Goal: Contribute content: Add original content to the website for others to see

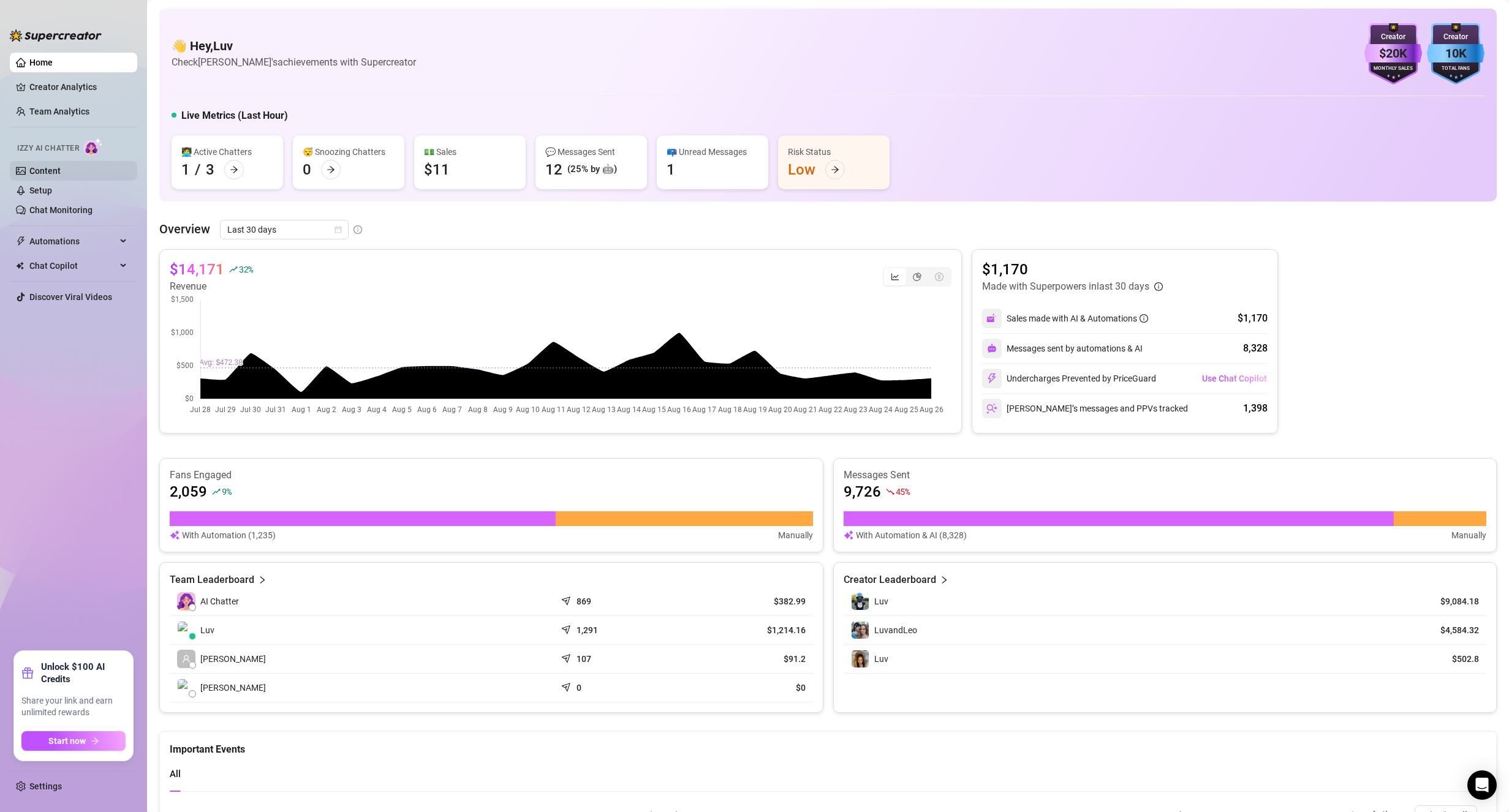
click at [60, 166] on link "Content" at bounding box center [45, 171] width 31 height 10
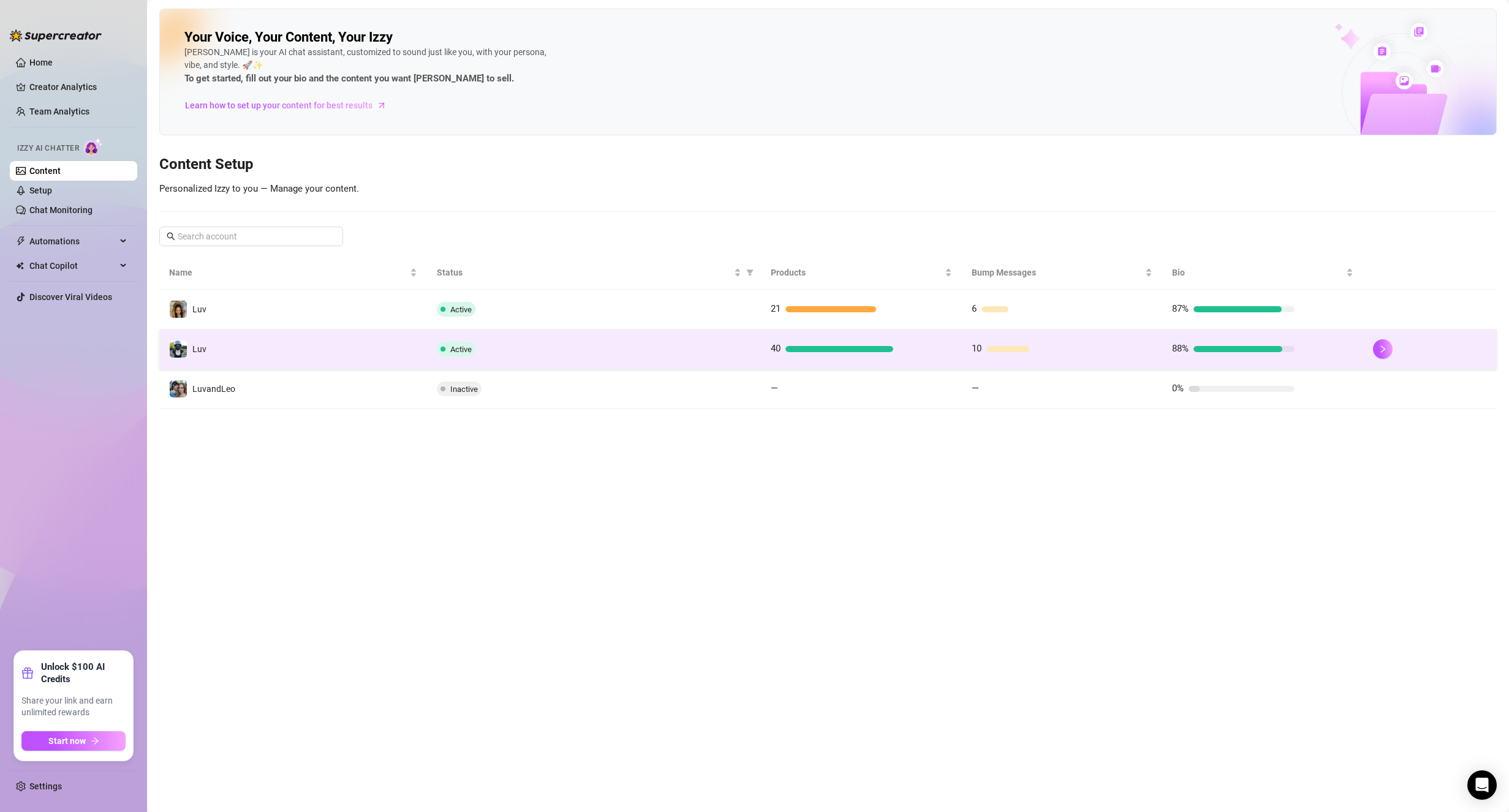
click at [282, 351] on td "Luv" at bounding box center [293, 349] width 268 height 40
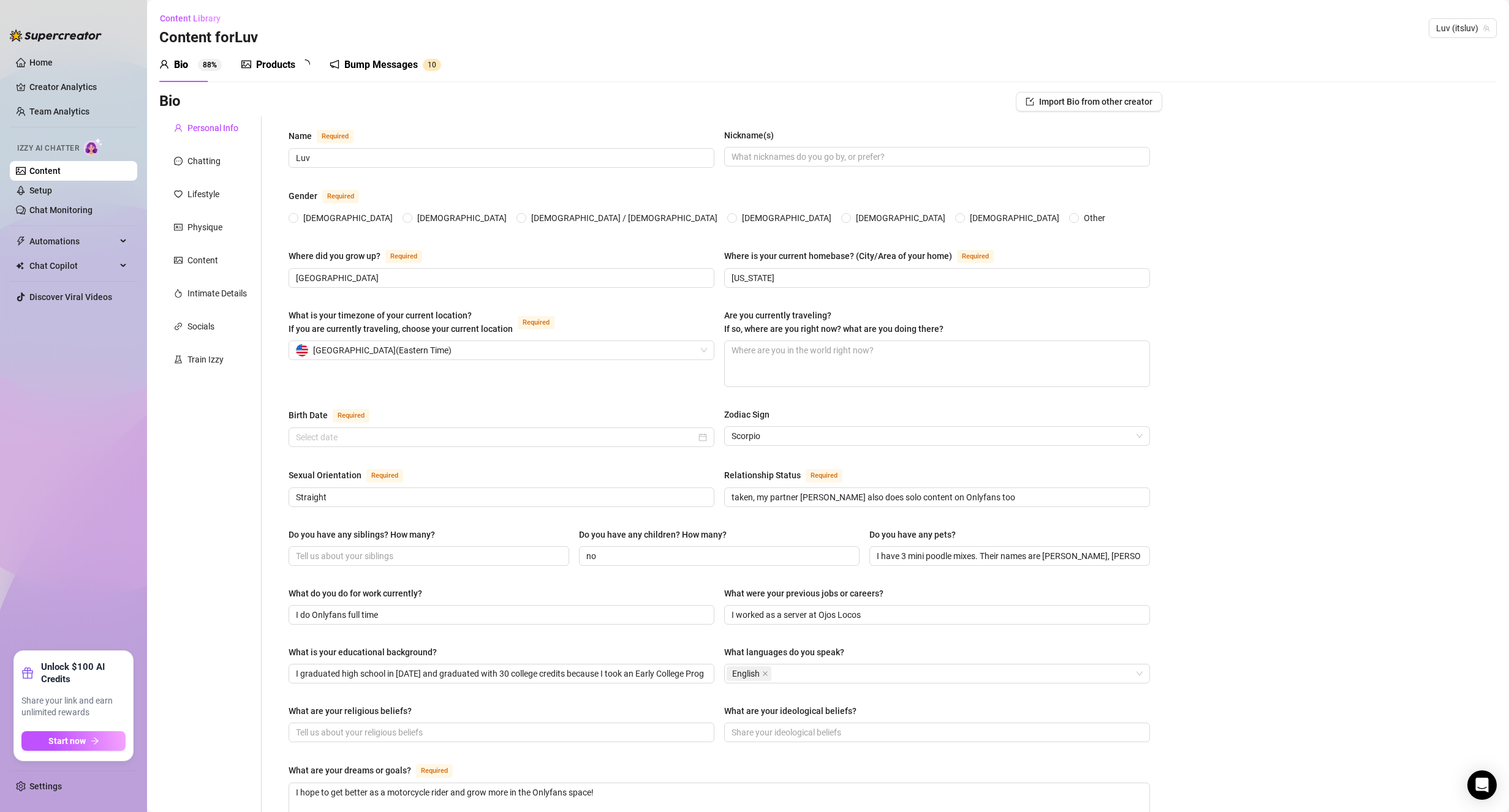
radio input "true"
type input "[DATE]"
click at [389, 68] on div "Bump Messages" at bounding box center [390, 65] width 74 height 15
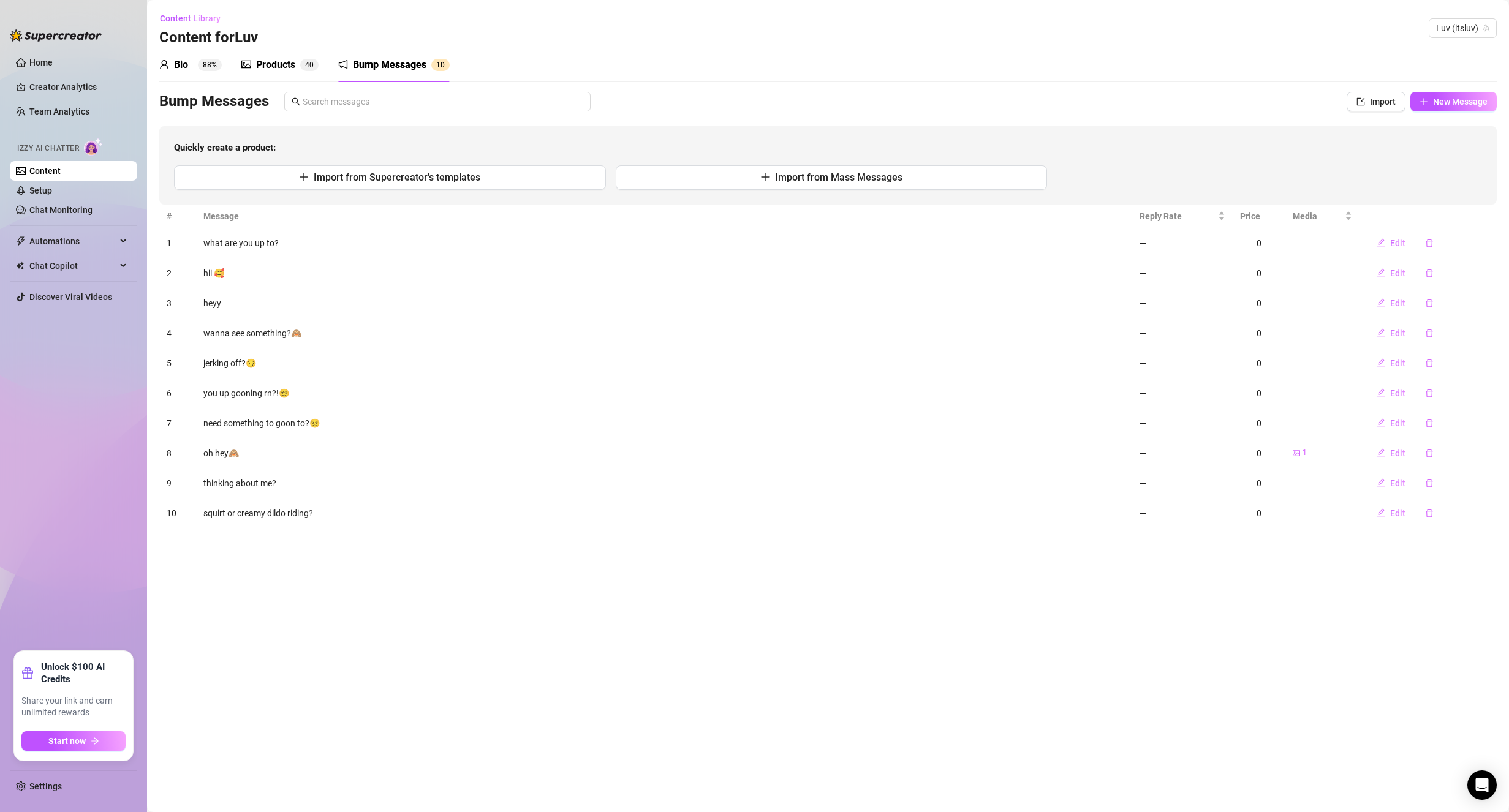
click at [295, 62] on div "Products" at bounding box center [276, 65] width 39 height 15
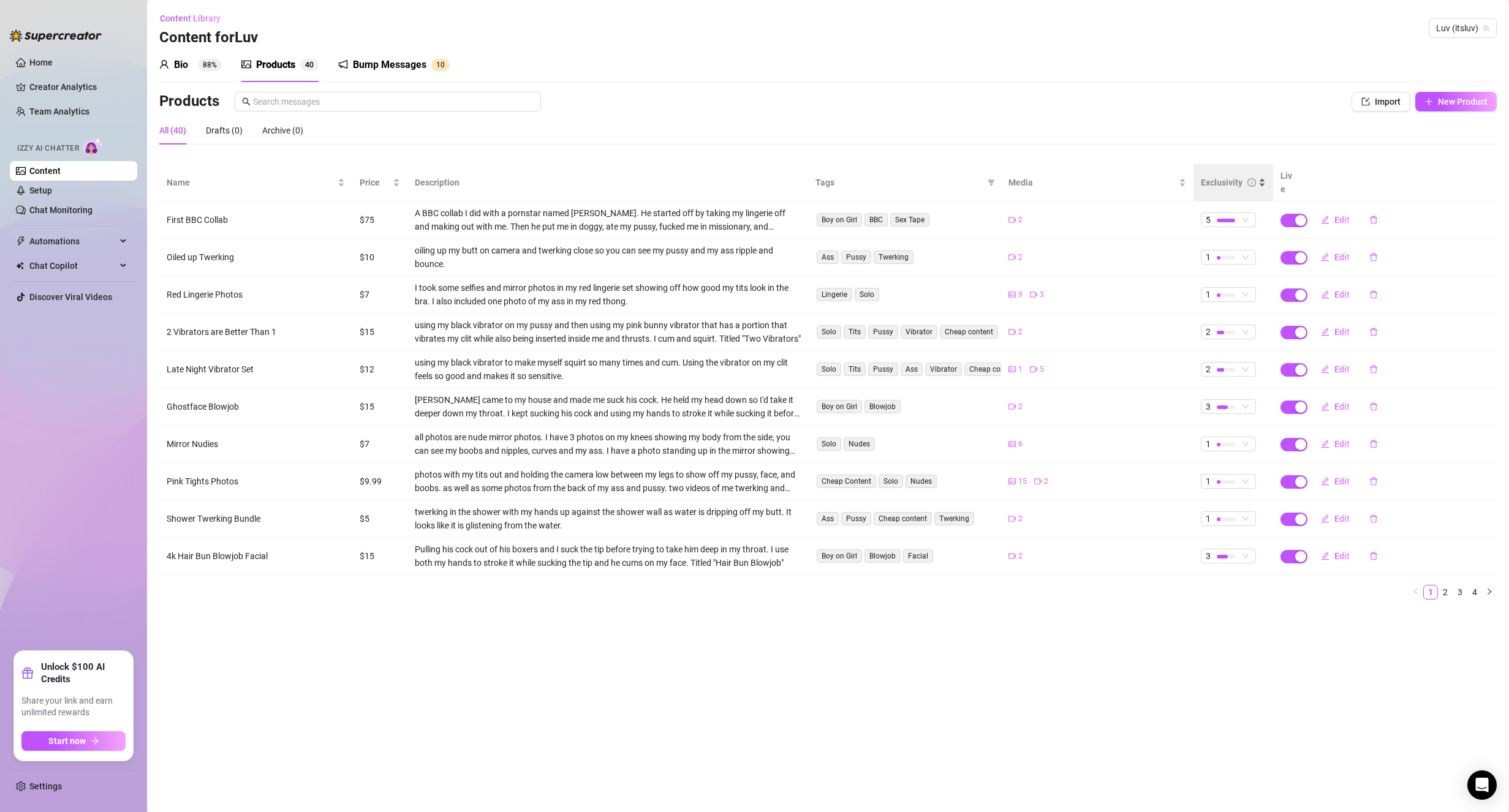
click at [1214, 176] on div "Exclusivity" at bounding box center [1221, 182] width 42 height 13
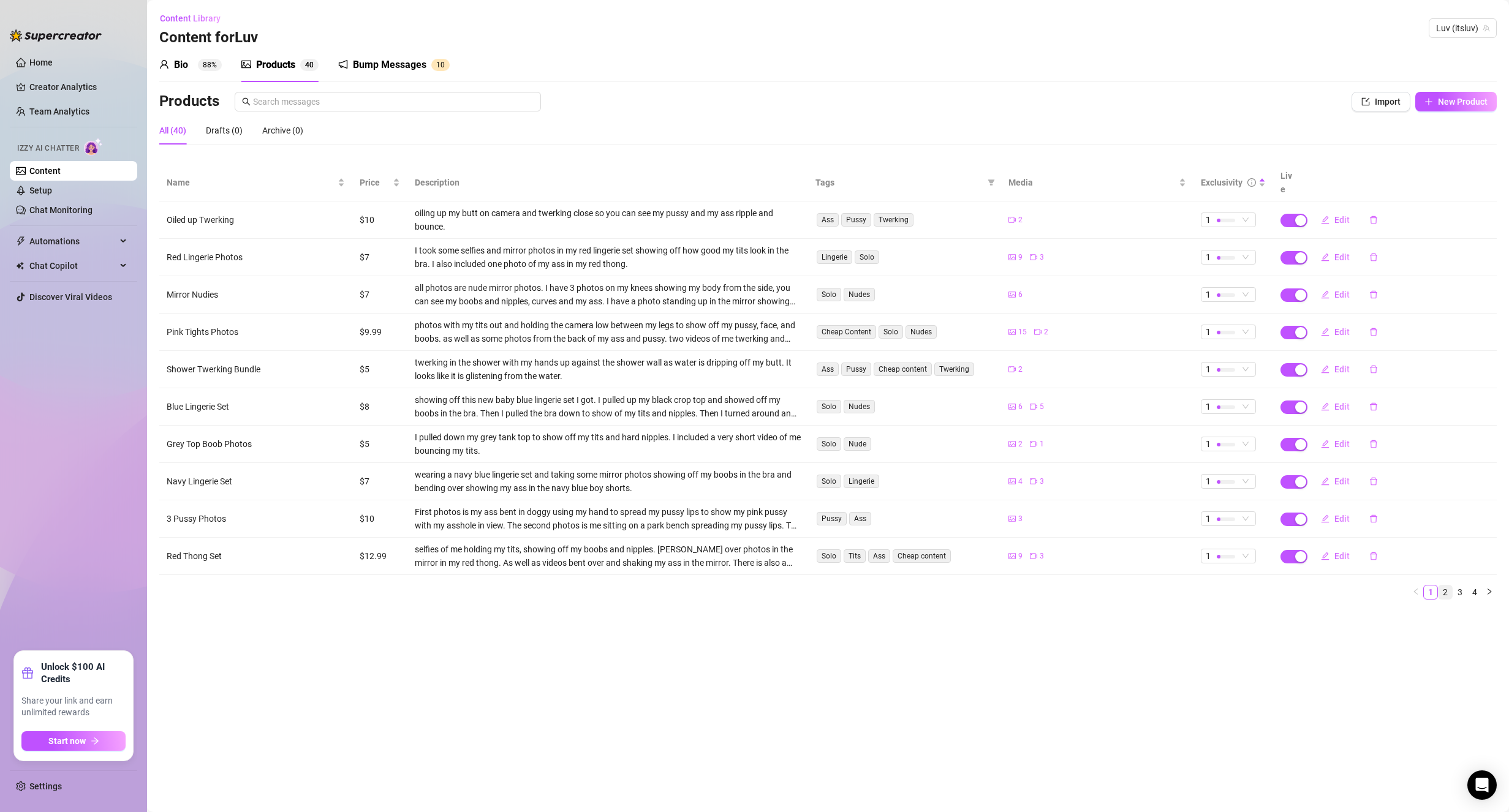
click at [1447, 586] on link "2" at bounding box center [1445, 592] width 13 height 13
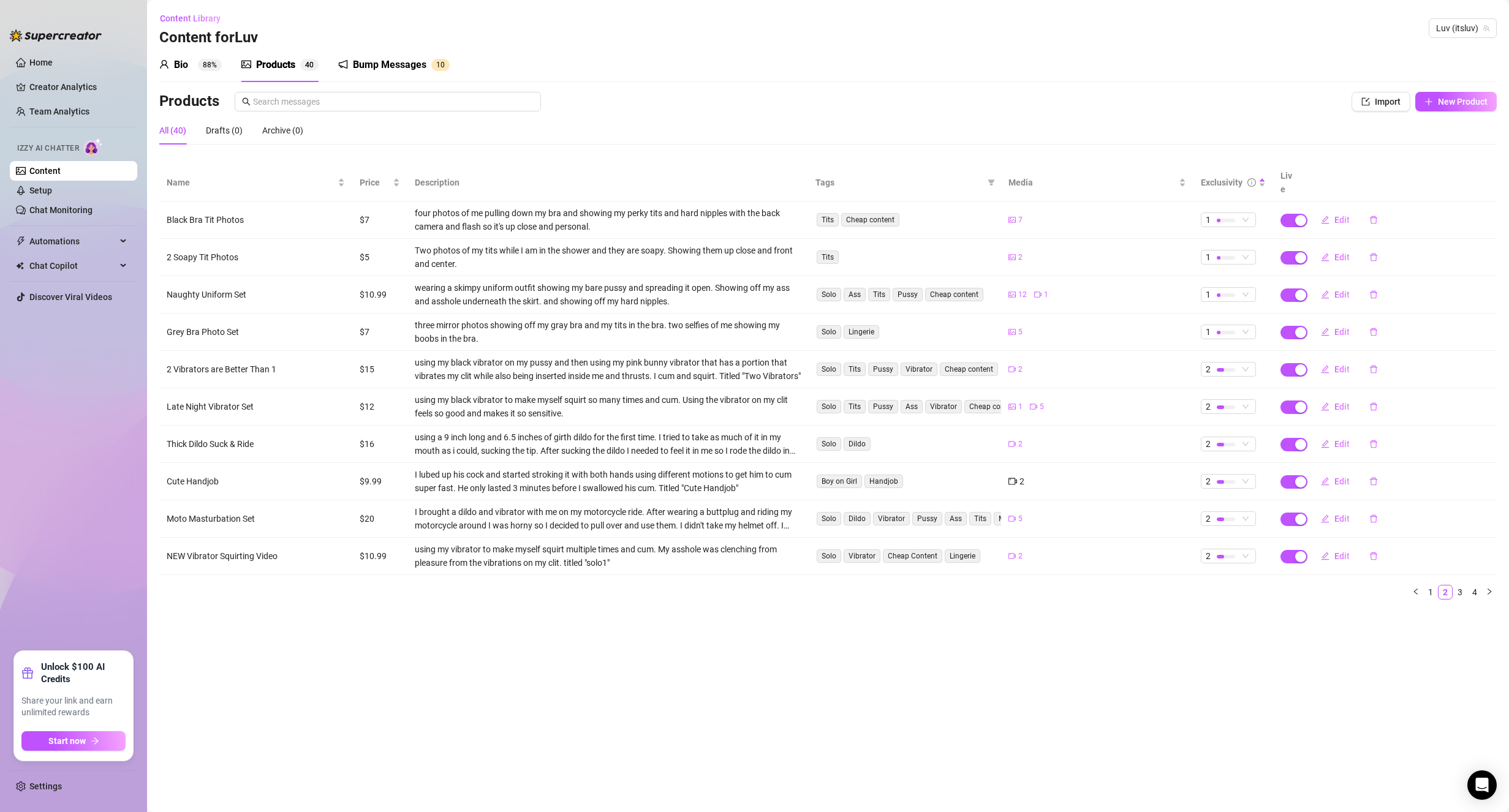
click at [1013, 475] on div "2" at bounding box center [1016, 481] width 16 height 13
click at [1339, 514] on span "Edit" at bounding box center [1342, 519] width 16 height 10
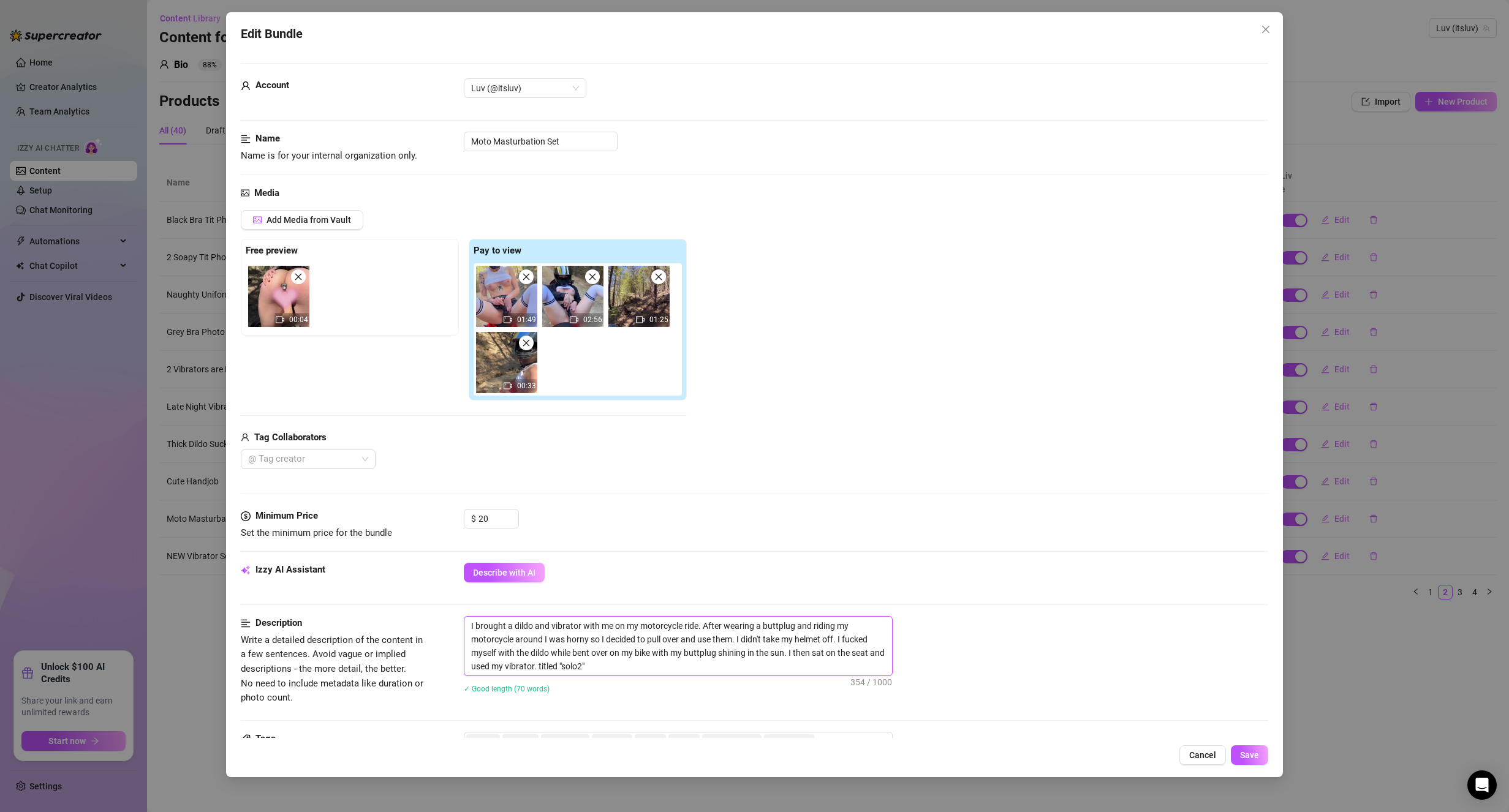
drag, startPoint x: 580, startPoint y: 667, endPoint x: 600, endPoint y: 671, distance: 20.4
click at [600, 671] on textarea "I brought a dildo and vibrator with me on my motorcycle ride. After wearing a b…" at bounding box center [678, 646] width 427 height 59
type textarea "I brought a dildo and vibrator with me on my motorcycle ride. After wearing a b…"
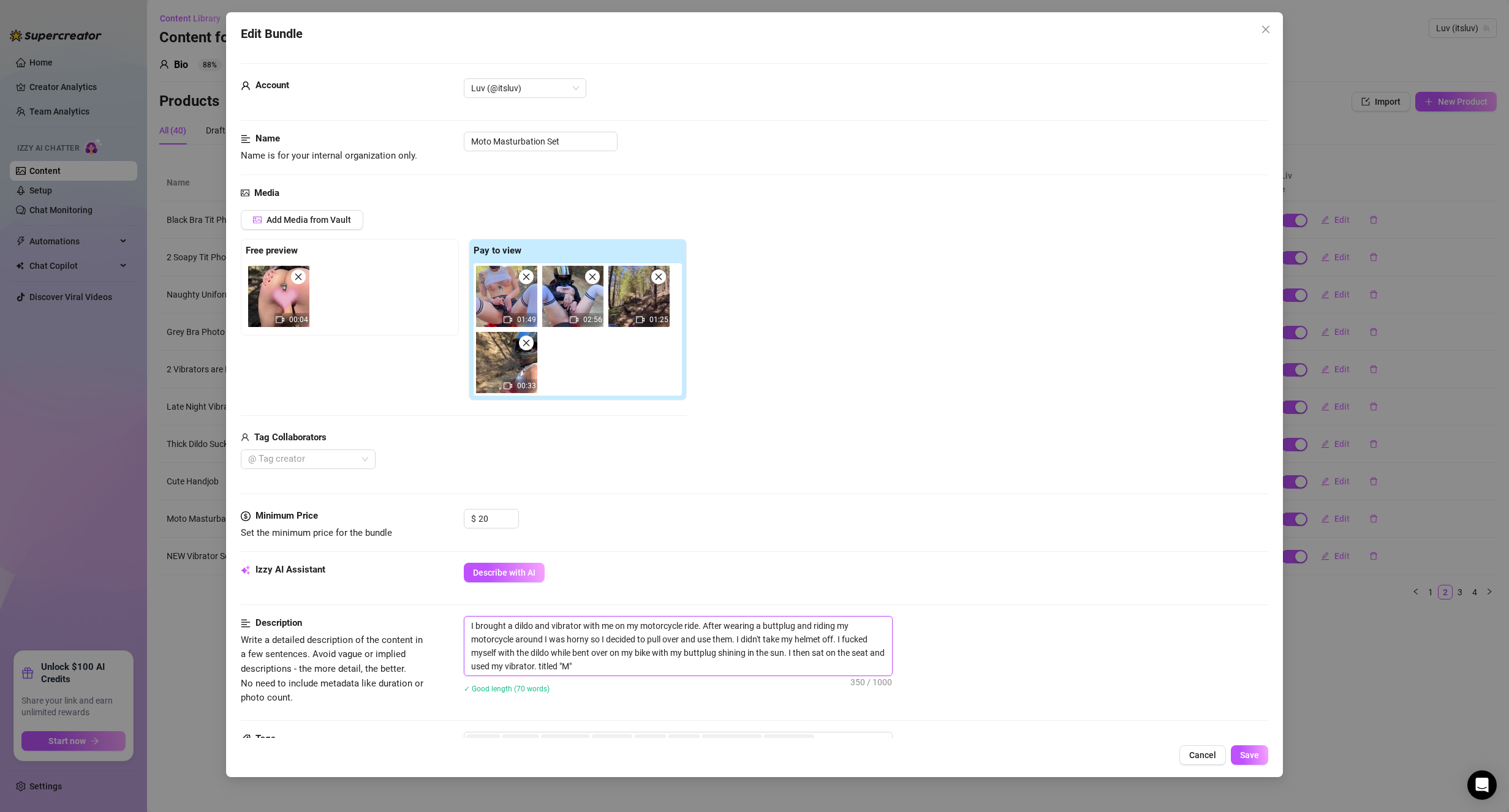
type textarea "I brought a dildo and vibrator with me on my motorcycle ride. After wearing a b…"
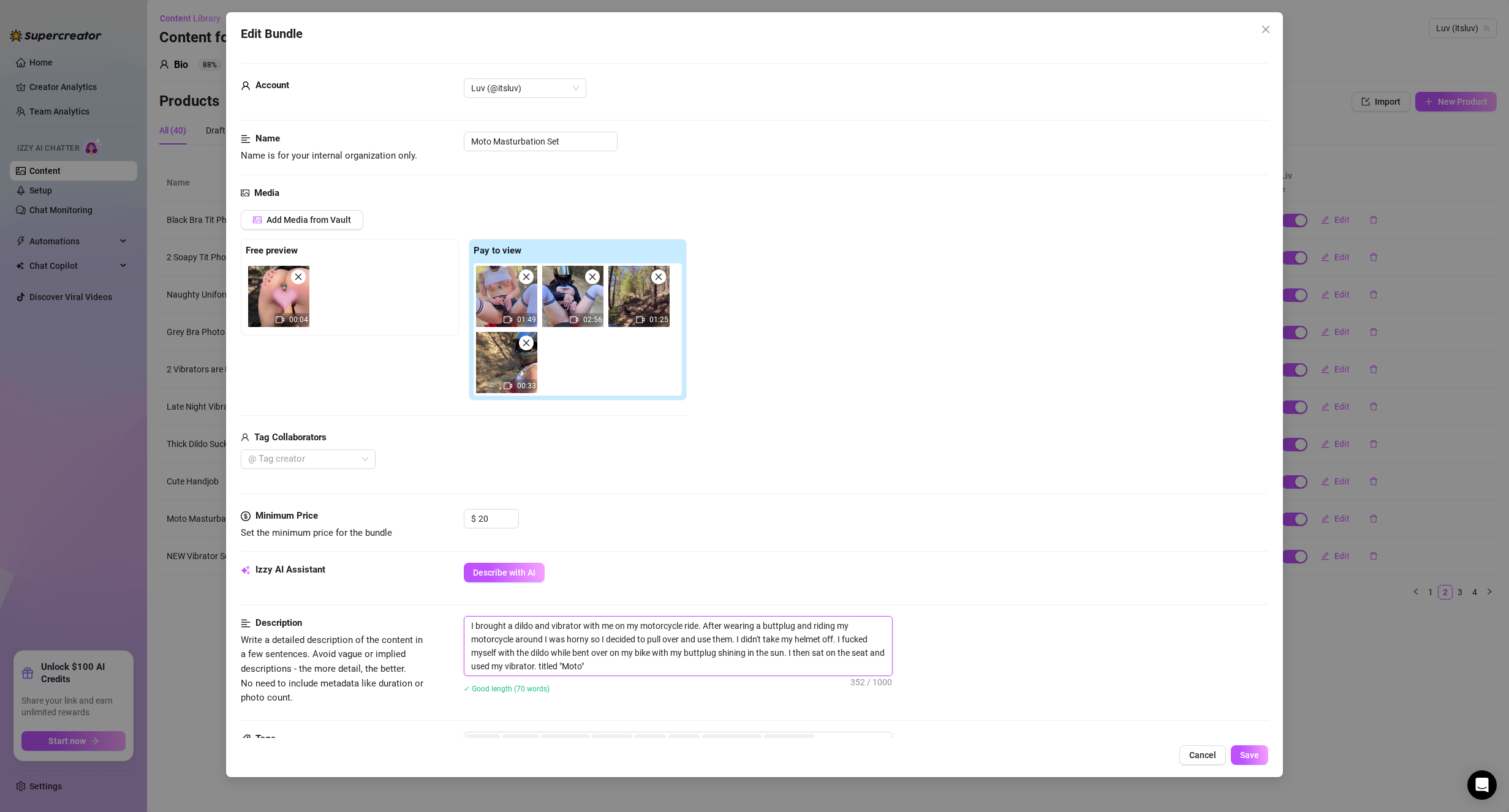
type textarea "I brought a dildo and vibrator with me on my motorcycle ride. After wearing a b…"
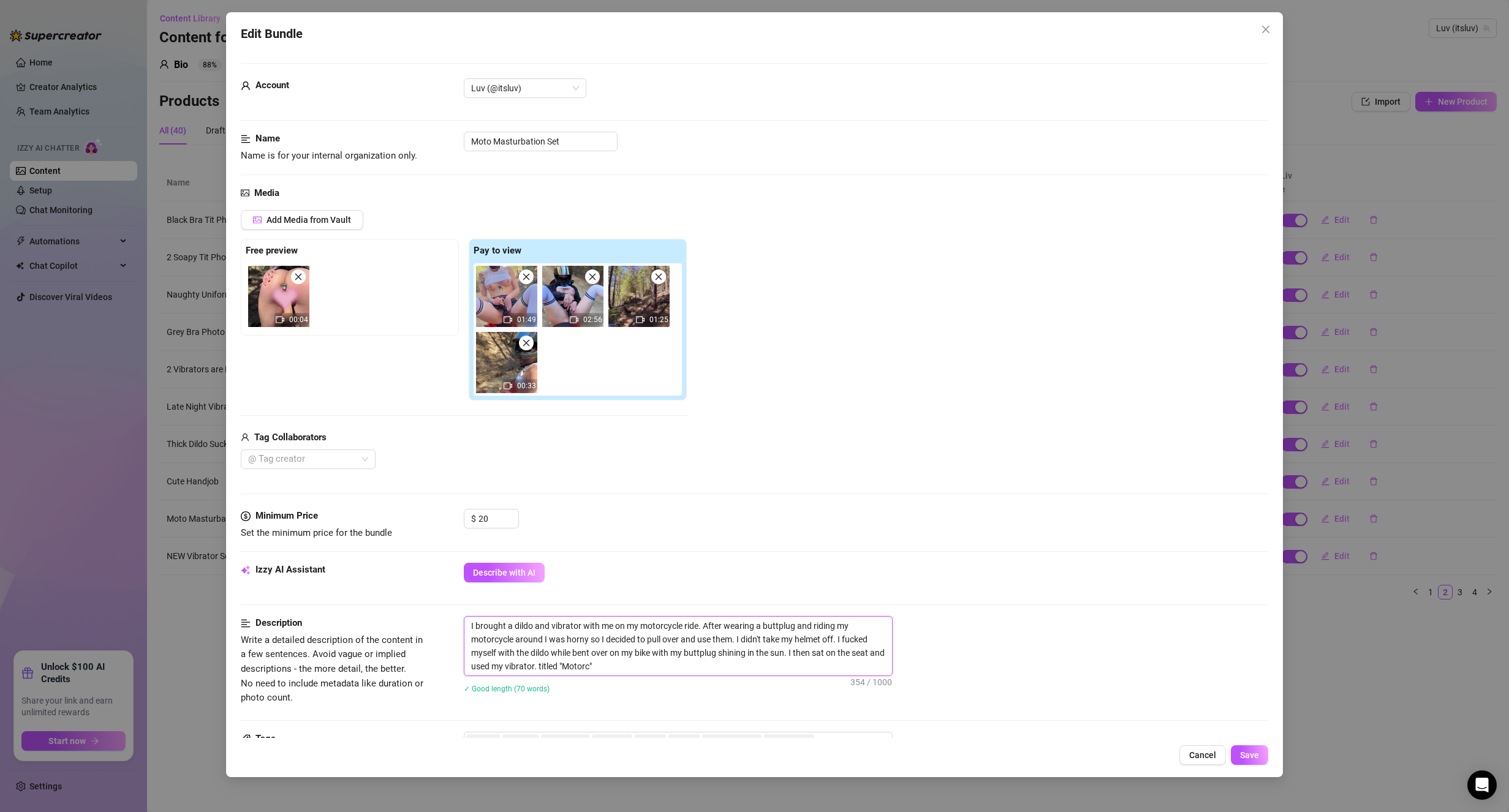
type textarea "I brought a dildo and vibrator with me on my motorcycle ride. After wearing a b…"
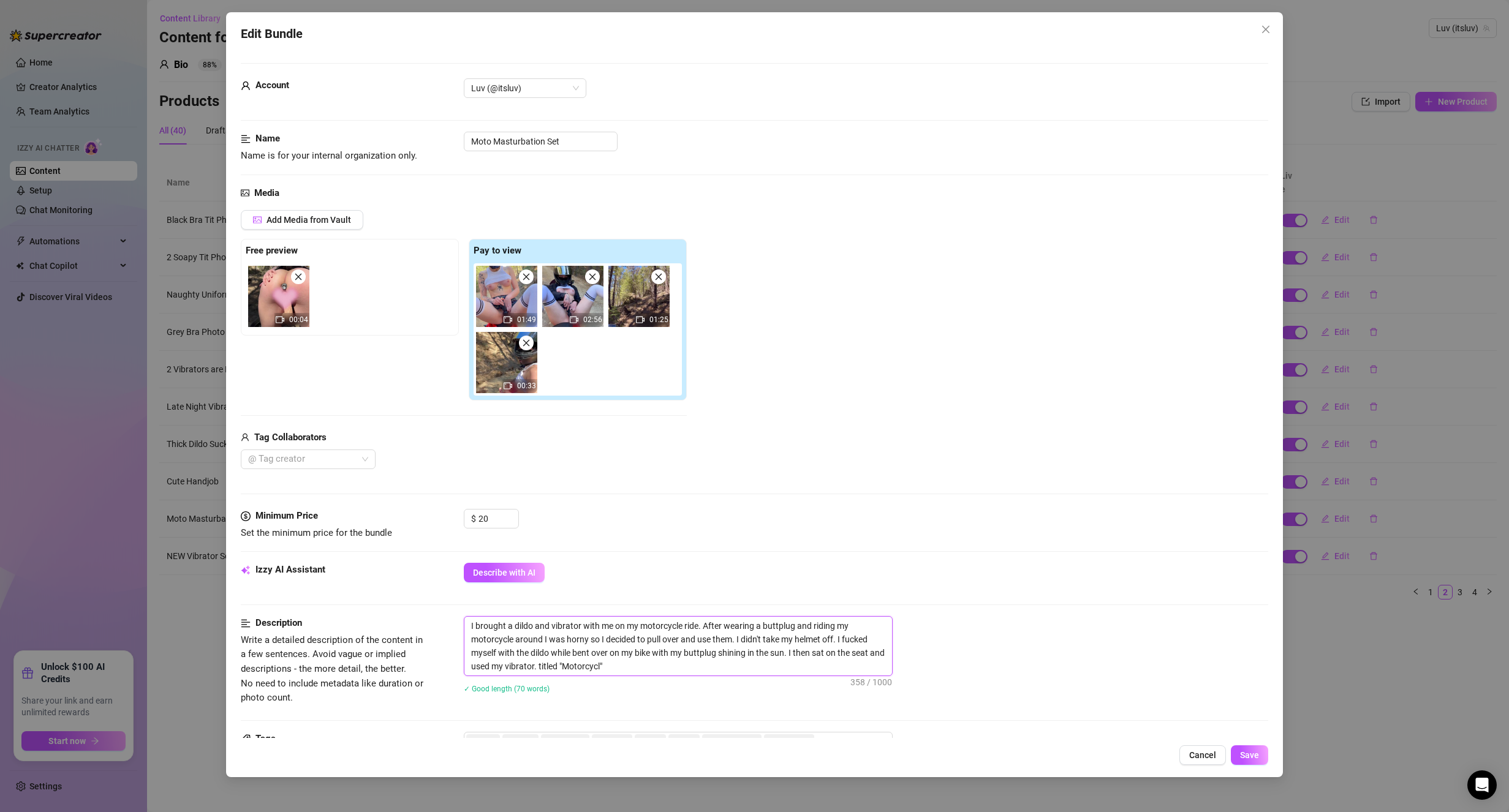
type textarea "I brought a dildo and vibrator with me on my motorcycle ride. After wearing a b…"
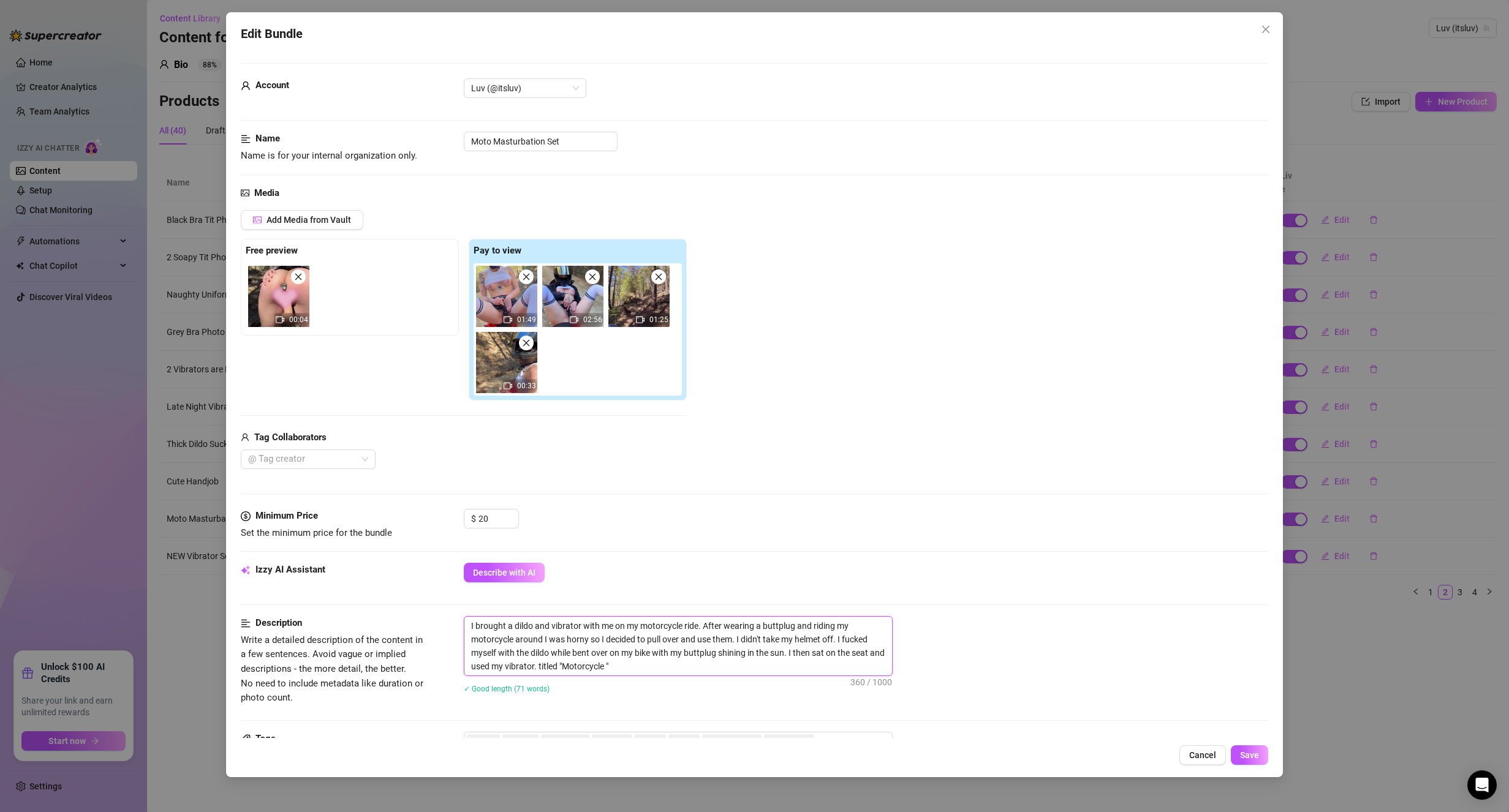
type textarea "I brought a dildo and vibrator with me on my motorcycle ride. After wearing a b…"
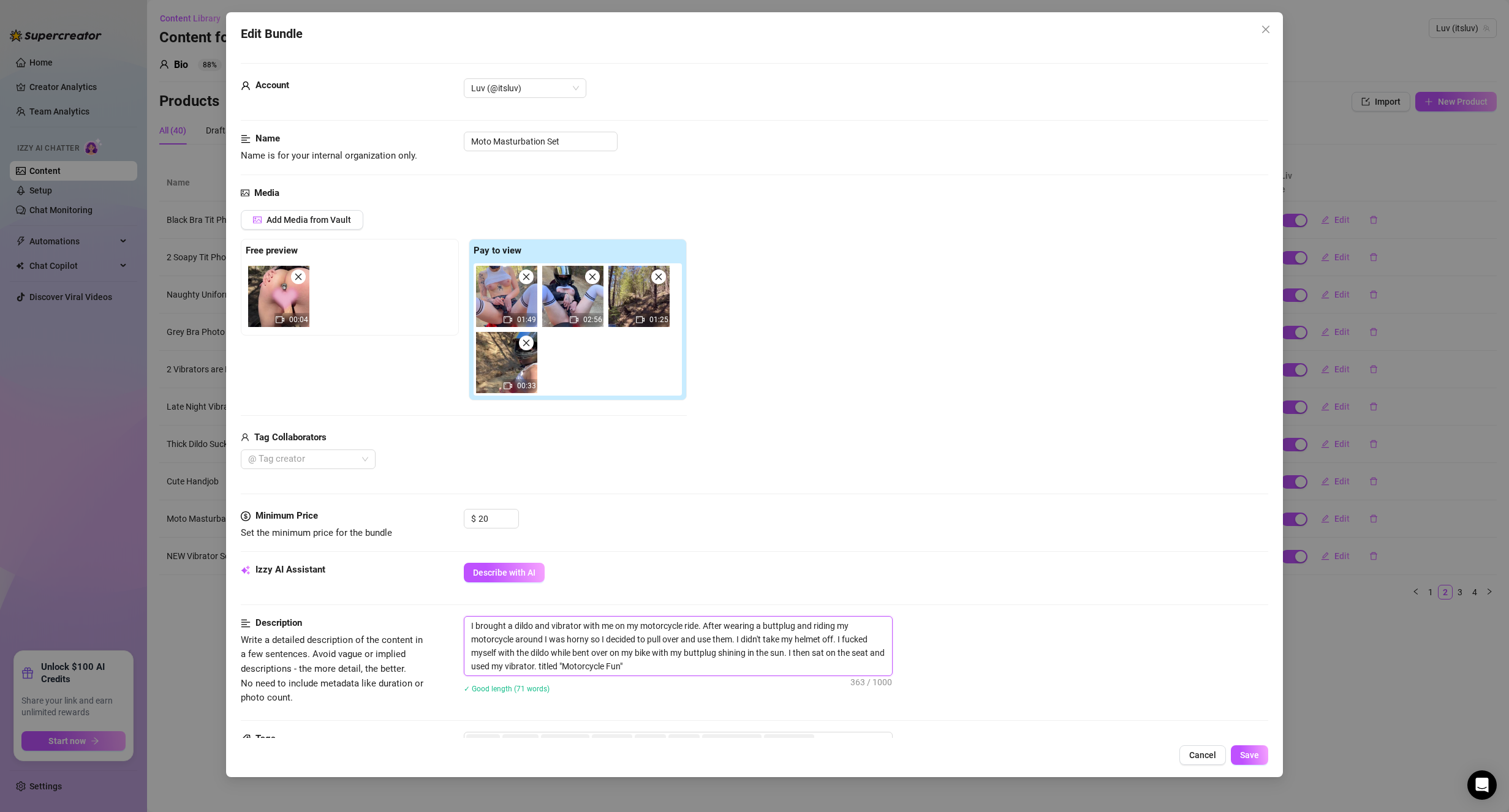
click at [557, 670] on textarea "I brought a dildo and vibrator with me on my motorcycle ride. After wearing a b…" at bounding box center [678, 646] width 427 height 59
type textarea "I brought a dildo and vibrator with me on my motorcycle ride. After wearing a b…"
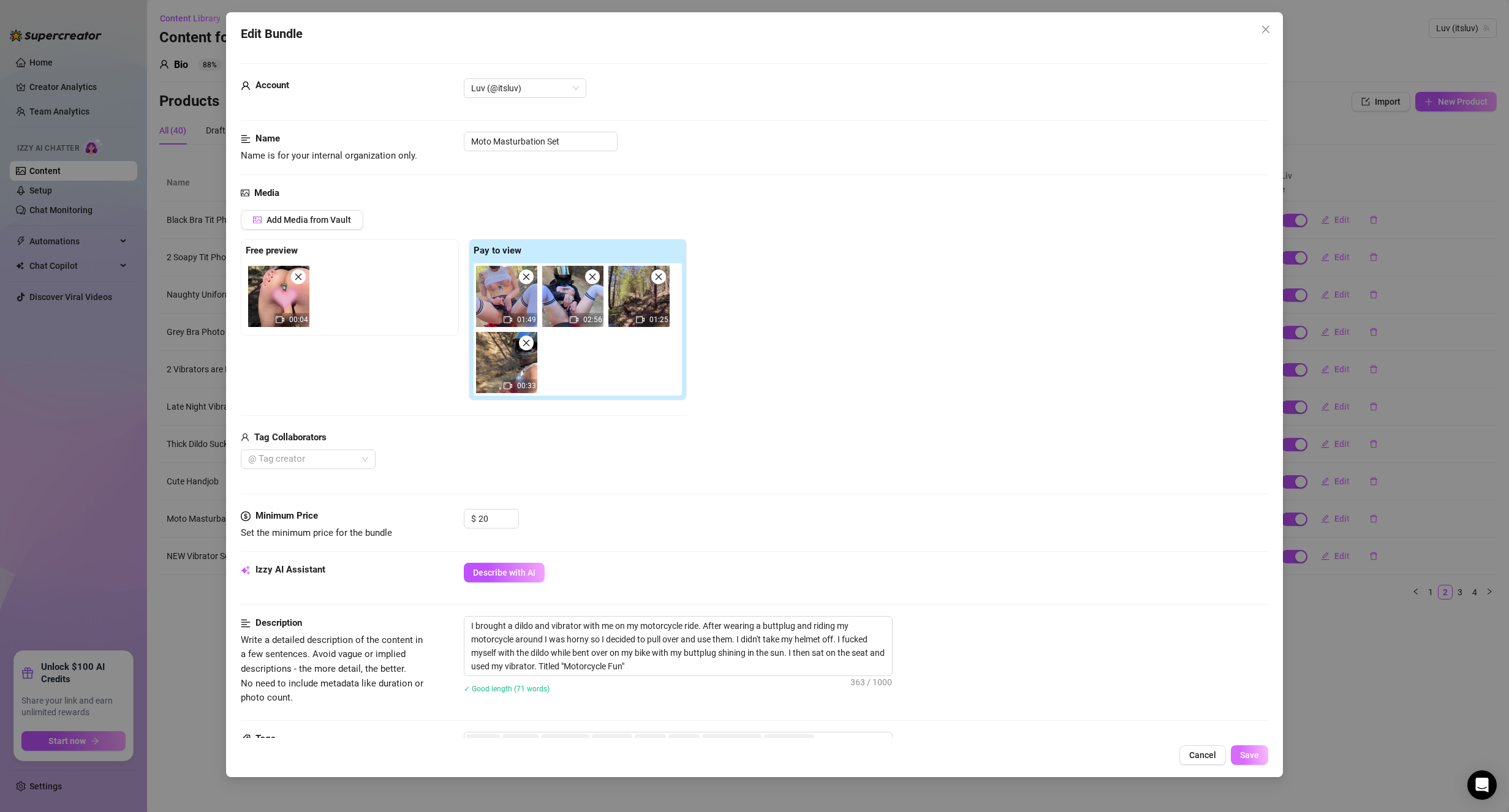
click at [1242, 759] on span "Save" at bounding box center [1249, 755] width 19 height 10
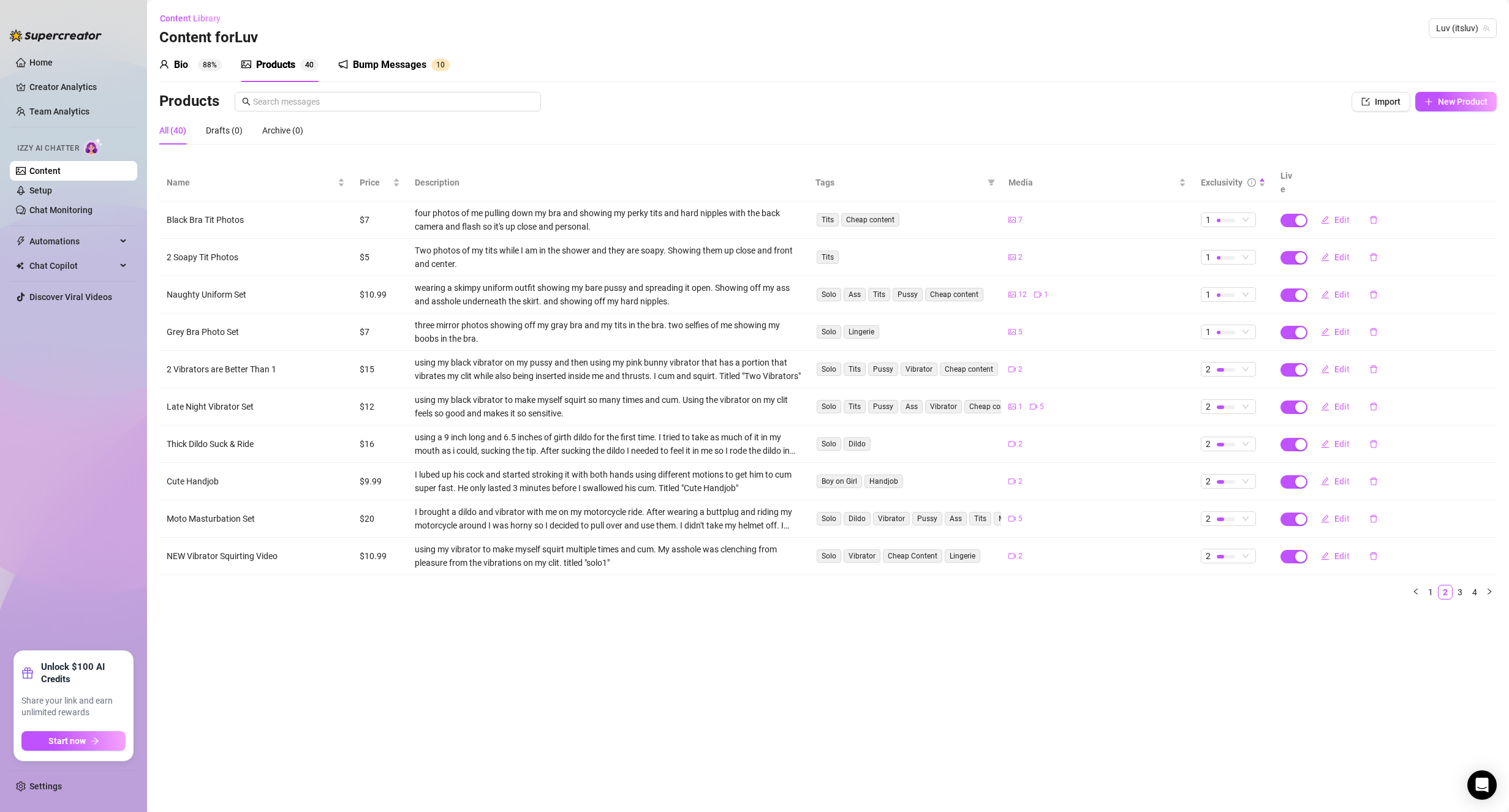
click at [974, 624] on main "Content Library Content for [PERSON_NAME] (itsluv) Bio 88% Products 4 0 Bump Me…" at bounding box center [828, 406] width 1362 height 812
click at [1341, 551] on span "Edit" at bounding box center [1342, 556] width 16 height 10
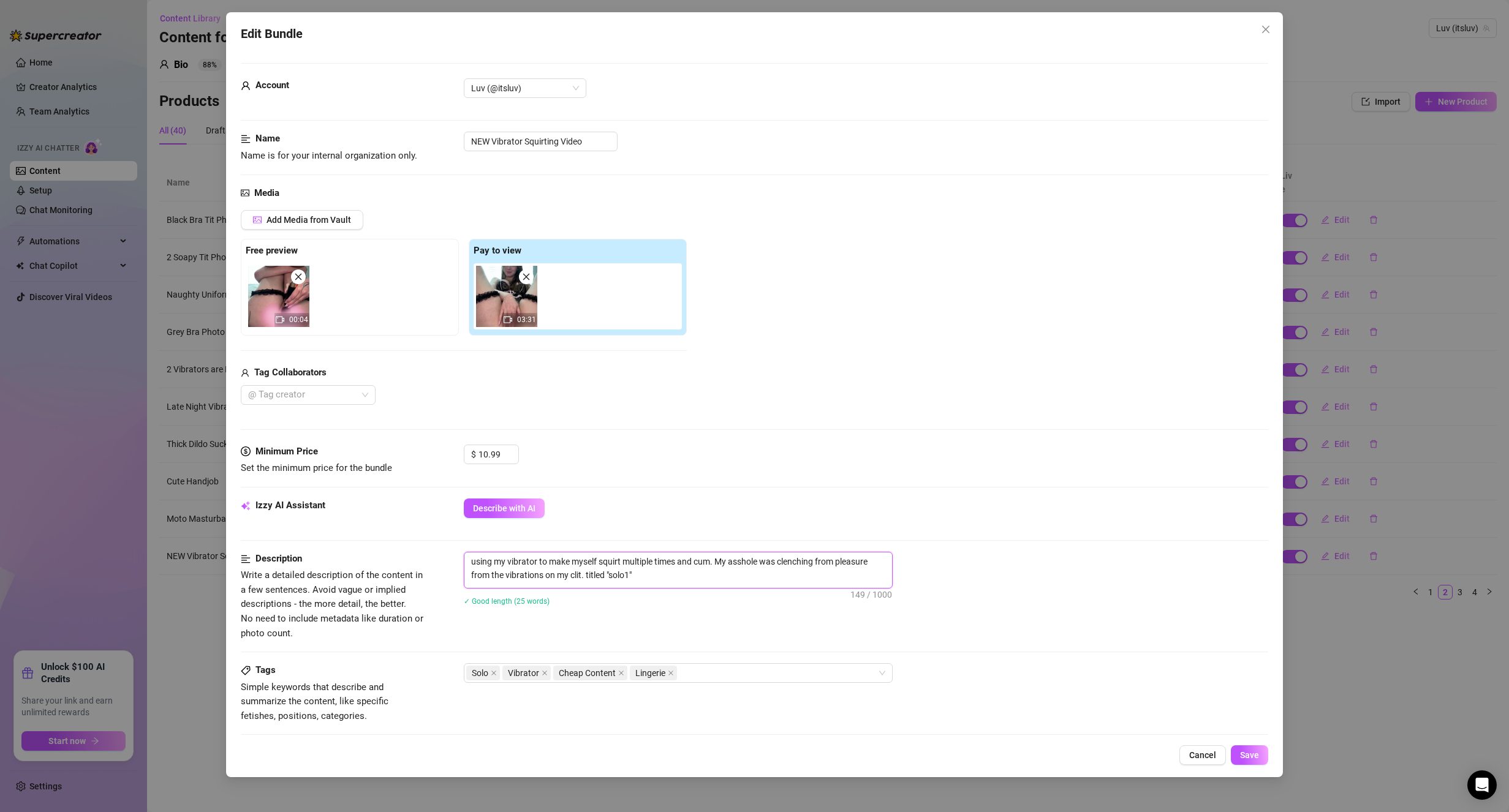
click at [615, 577] on textarea "using my vibrator to make myself squirt multiple times and cum. My asshole was …" at bounding box center [678, 568] width 427 height 32
drag, startPoint x: 610, startPoint y: 577, endPoint x: 631, endPoint y: 577, distance: 21.0
click at [631, 578] on textarea "using my vibrator to make myself squirt multiple times and cum. My asshole was …" at bounding box center [678, 568] width 427 height 32
type textarea "using my vibrator to make myself squirt multiple times and cum. My asshole was …"
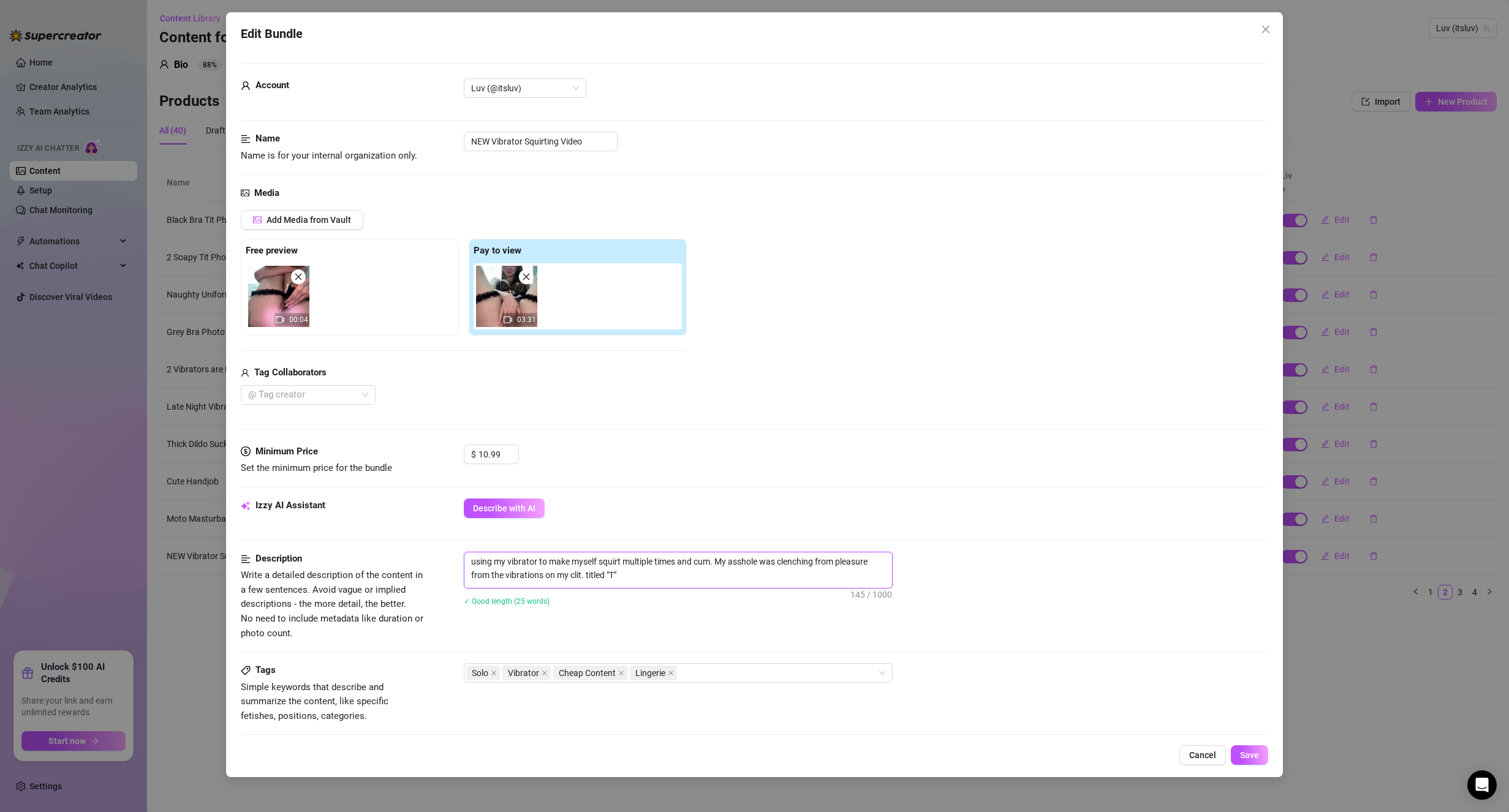
type textarea "using my vibrator to make myself squirt multiple times and cum. My asshole was …"
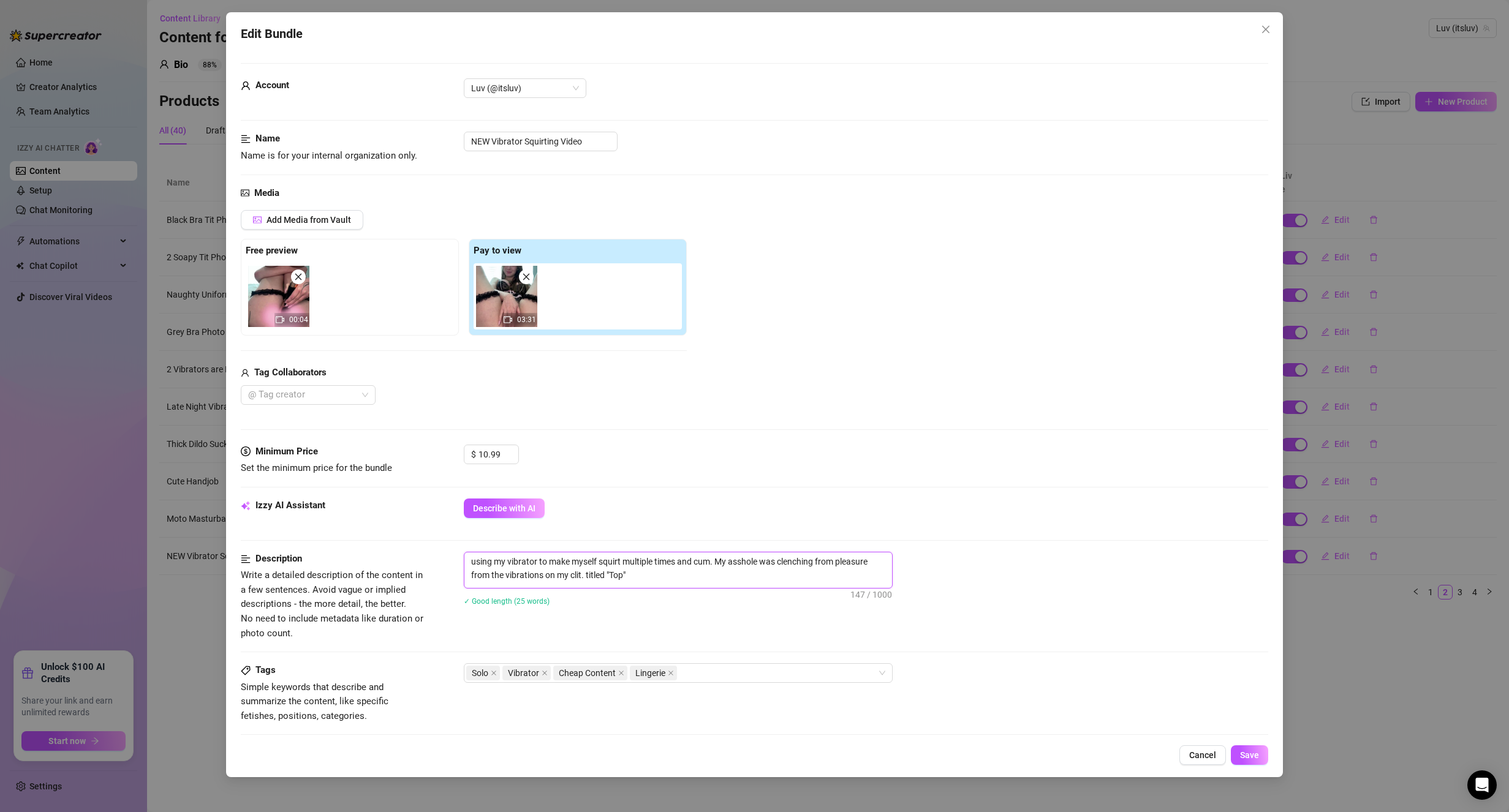
type textarea "using my vibrator to make myself squirt multiple times and cum. My asshole was …"
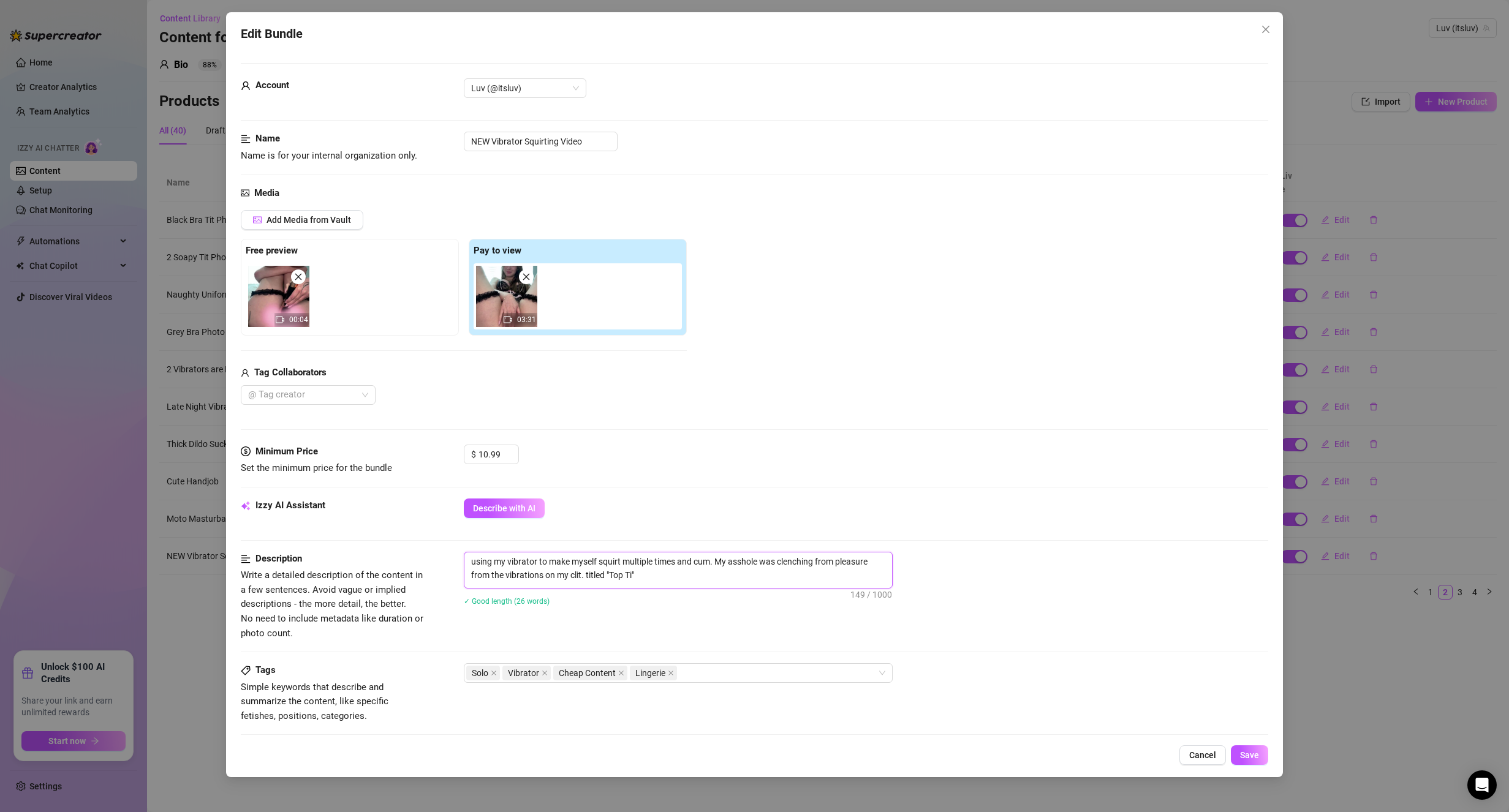
type textarea "using my vibrator to make myself squirt multiple times and cum. My asshole was …"
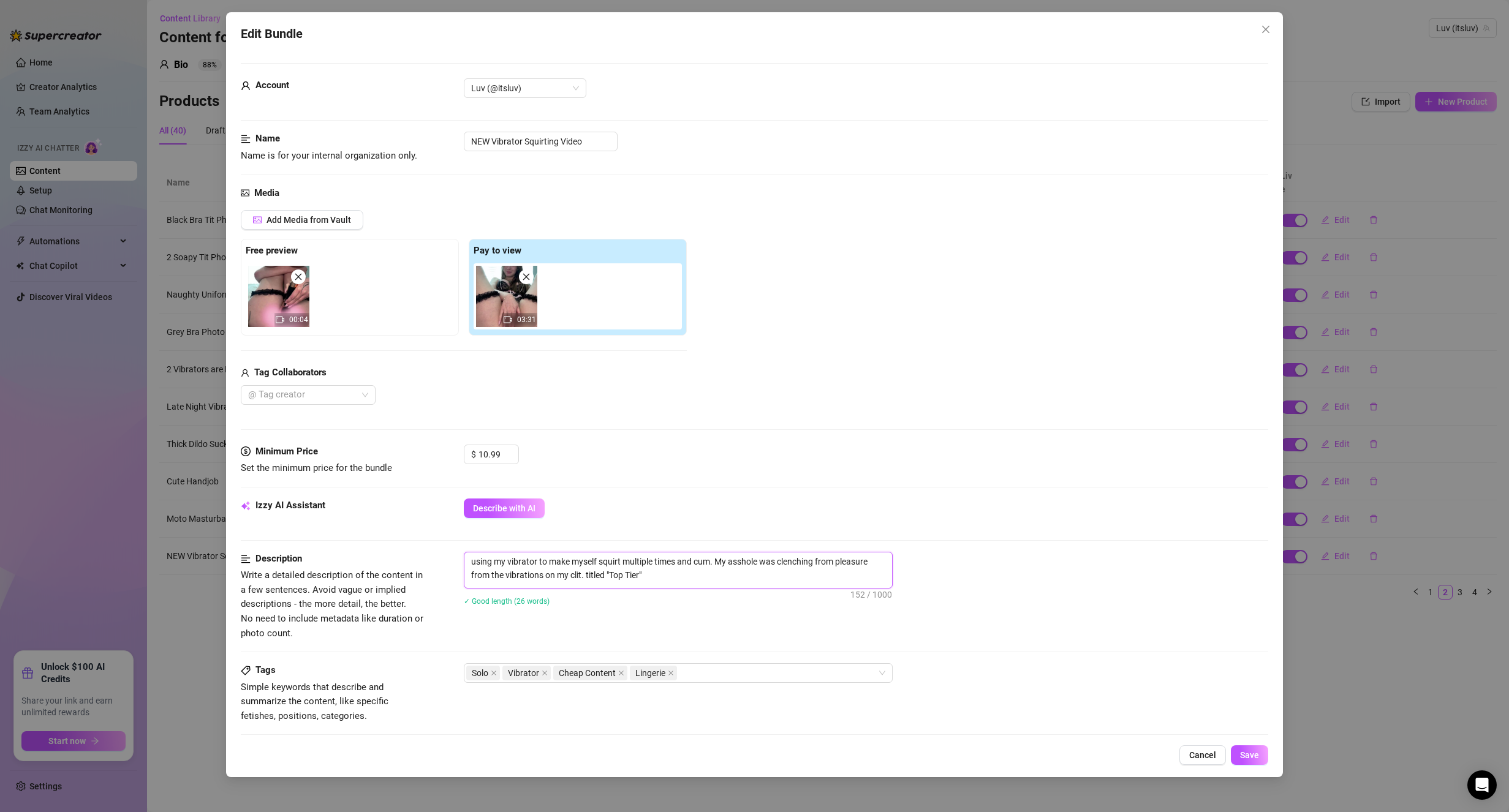
type textarea "using my vibrator to make myself squirt multiple times and cum. My asshole was …"
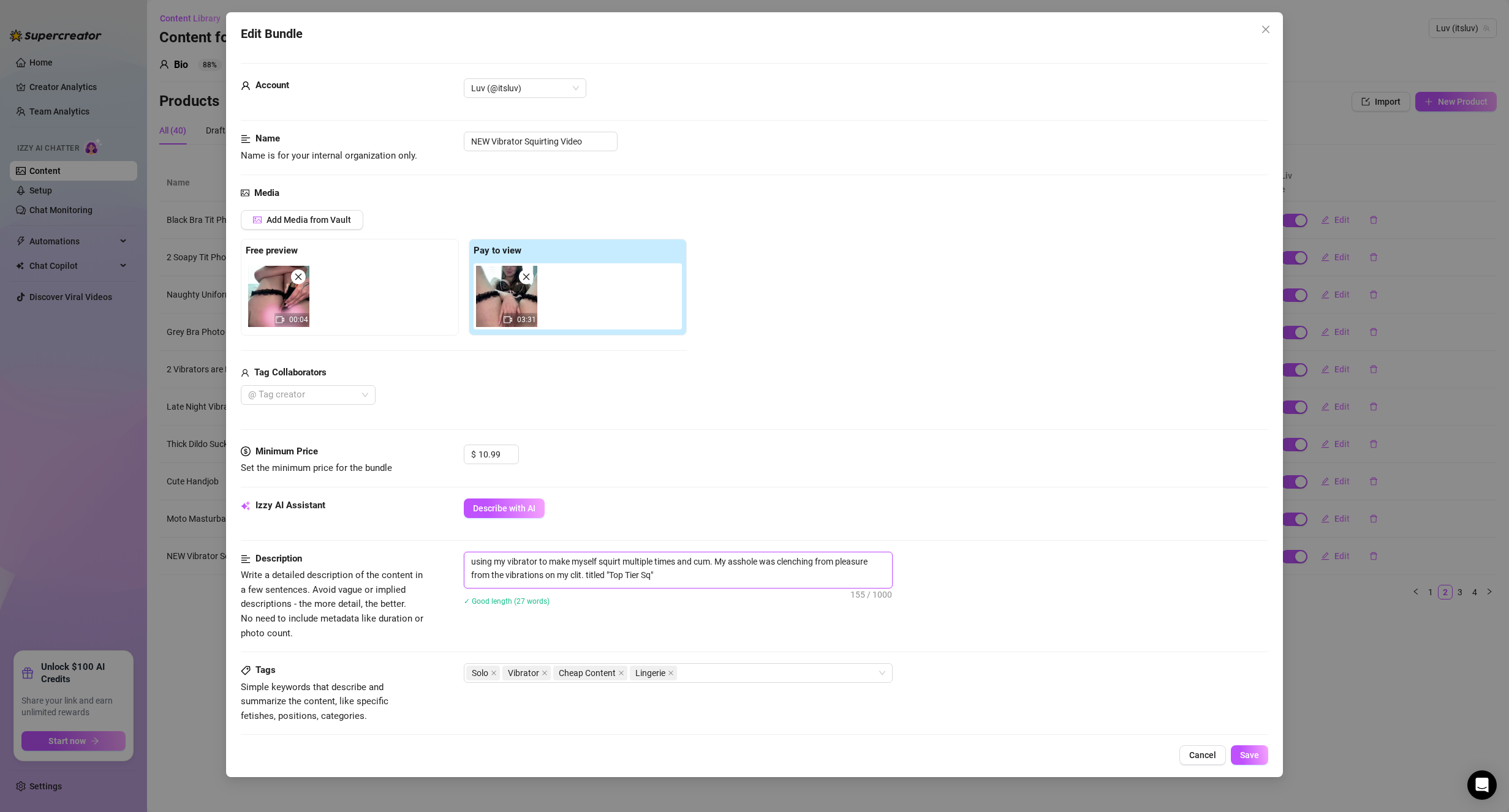
type textarea "using my vibrator to make myself squirt multiple times and cum. My asshole was …"
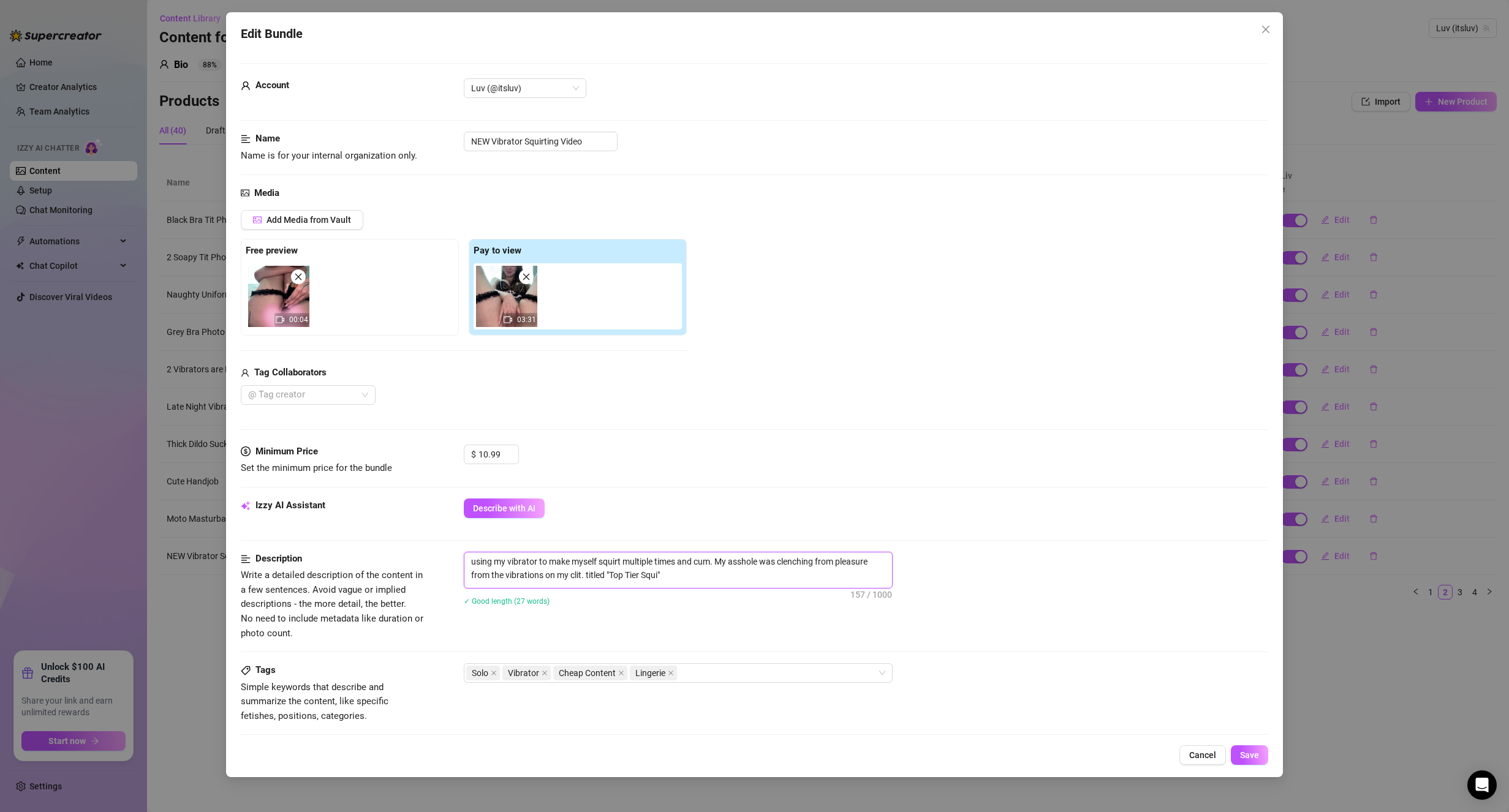
type textarea "using my vibrator to make myself squirt multiple times and cum. My asshole was …"
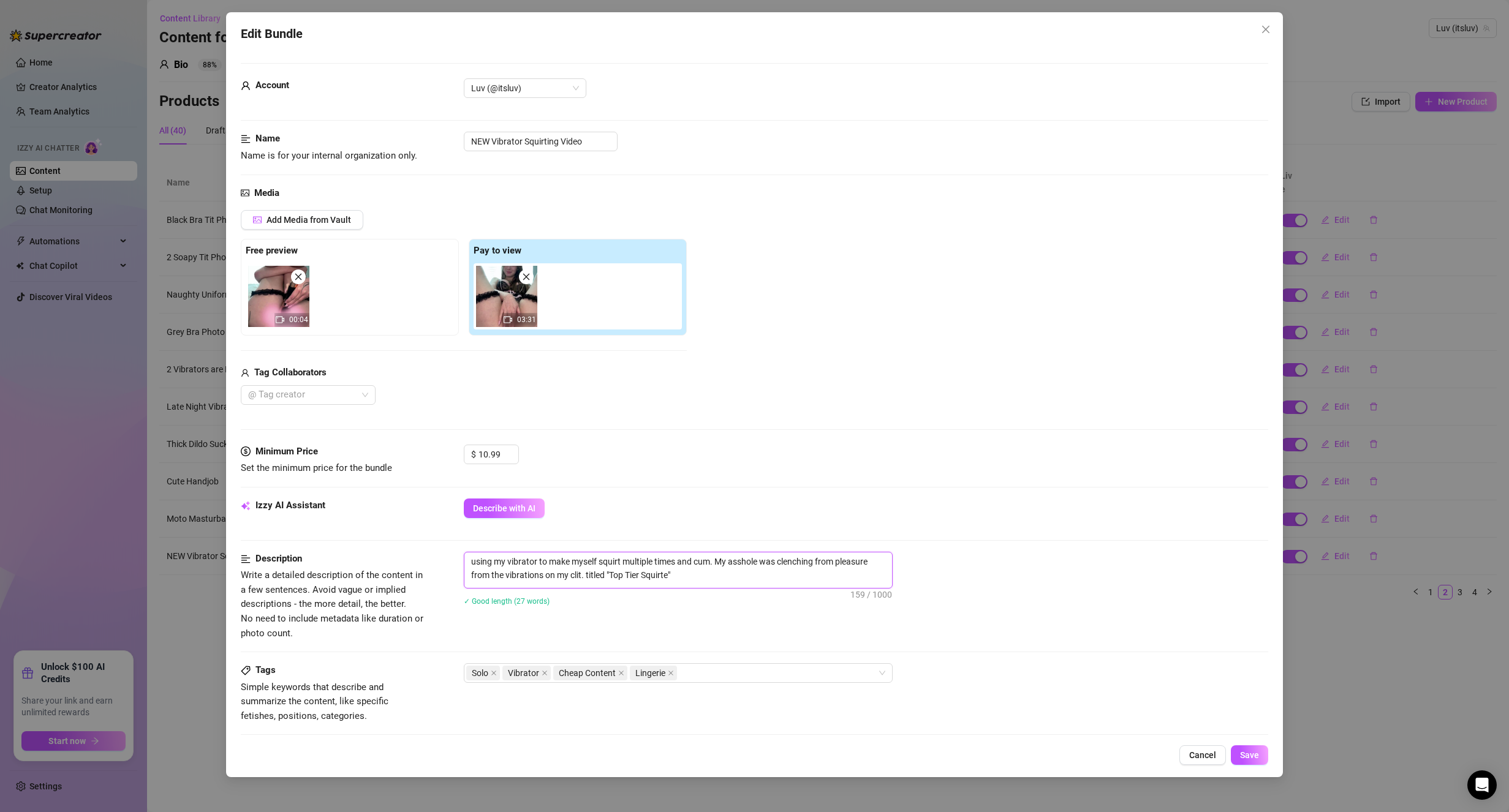
type textarea "using my vibrator to make myself squirt multiple times and cum. My asshole was …"
click at [591, 578] on textarea "using my vibrator to make myself squirt multiple times and cum. My asshole was …" at bounding box center [678, 568] width 427 height 32
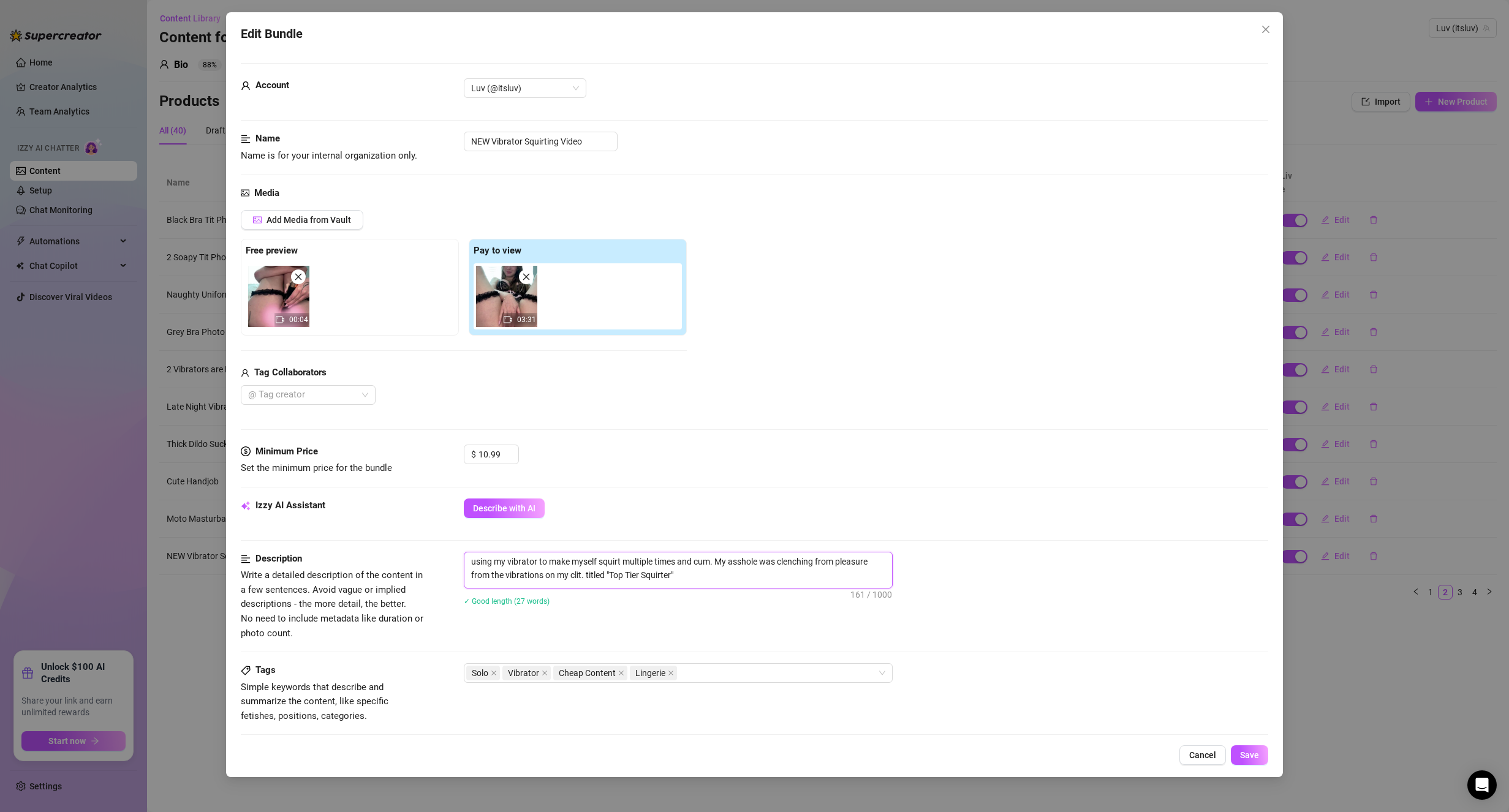
click at [591, 578] on textarea "using my vibrator to make myself squirt multiple times and cum. My asshole was …" at bounding box center [678, 568] width 427 height 32
click at [591, 576] on textarea "using my vibrator to make myself squirt multiple times and cum. My asshole was …" at bounding box center [678, 568] width 427 height 32
click at [588, 576] on textarea "using my vibrator to make myself squirt multiple times and cum. My asshole was …" at bounding box center [678, 568] width 427 height 32
type textarea "using my vibrator to make myself squirt multiple times and cum. My asshole was …"
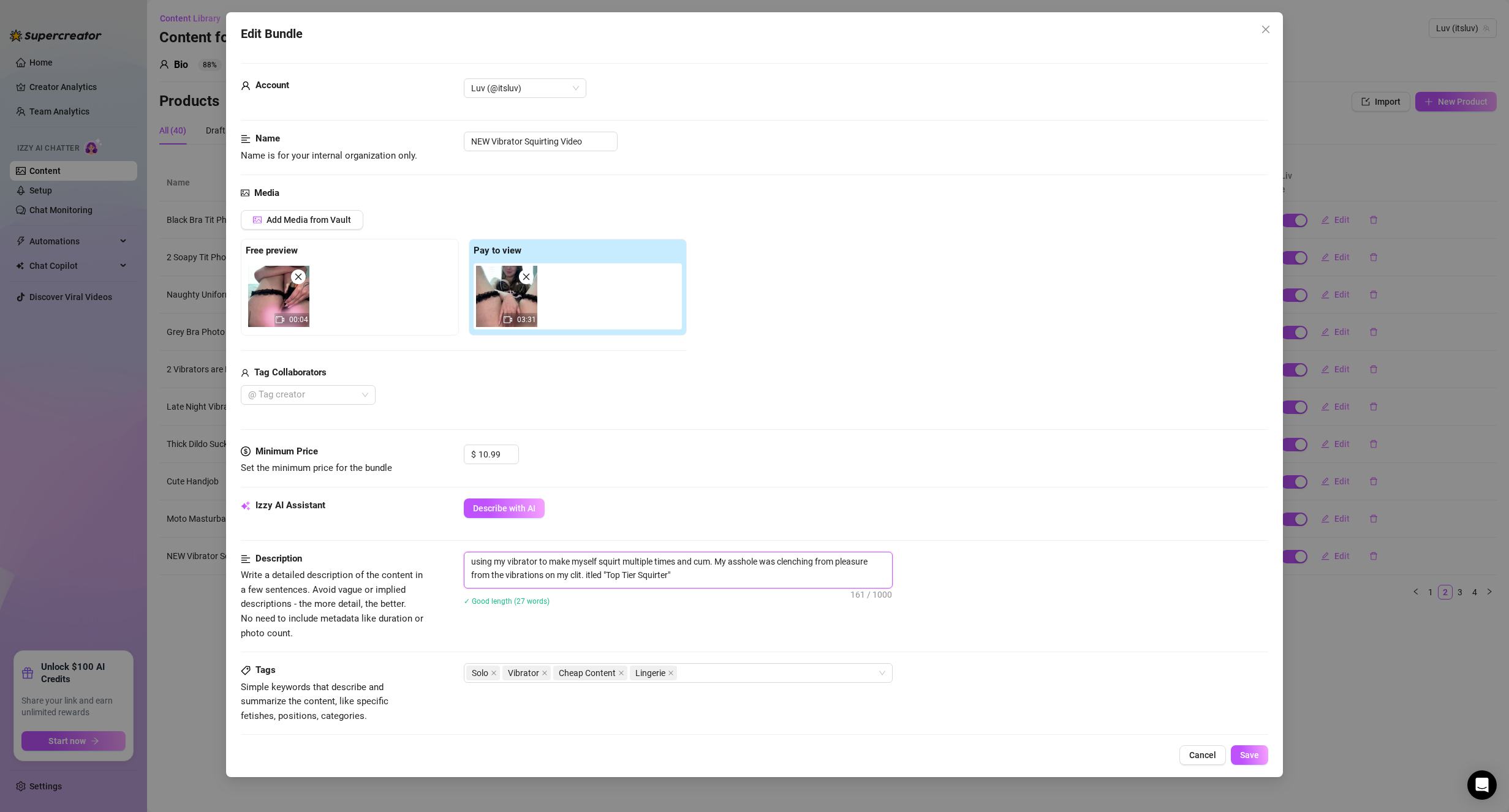
type textarea "using my vibrator to make myself squirt multiple times and cum. My asshole was …"
click at [1233, 747] on button "Save" at bounding box center [1249, 755] width 38 height 20
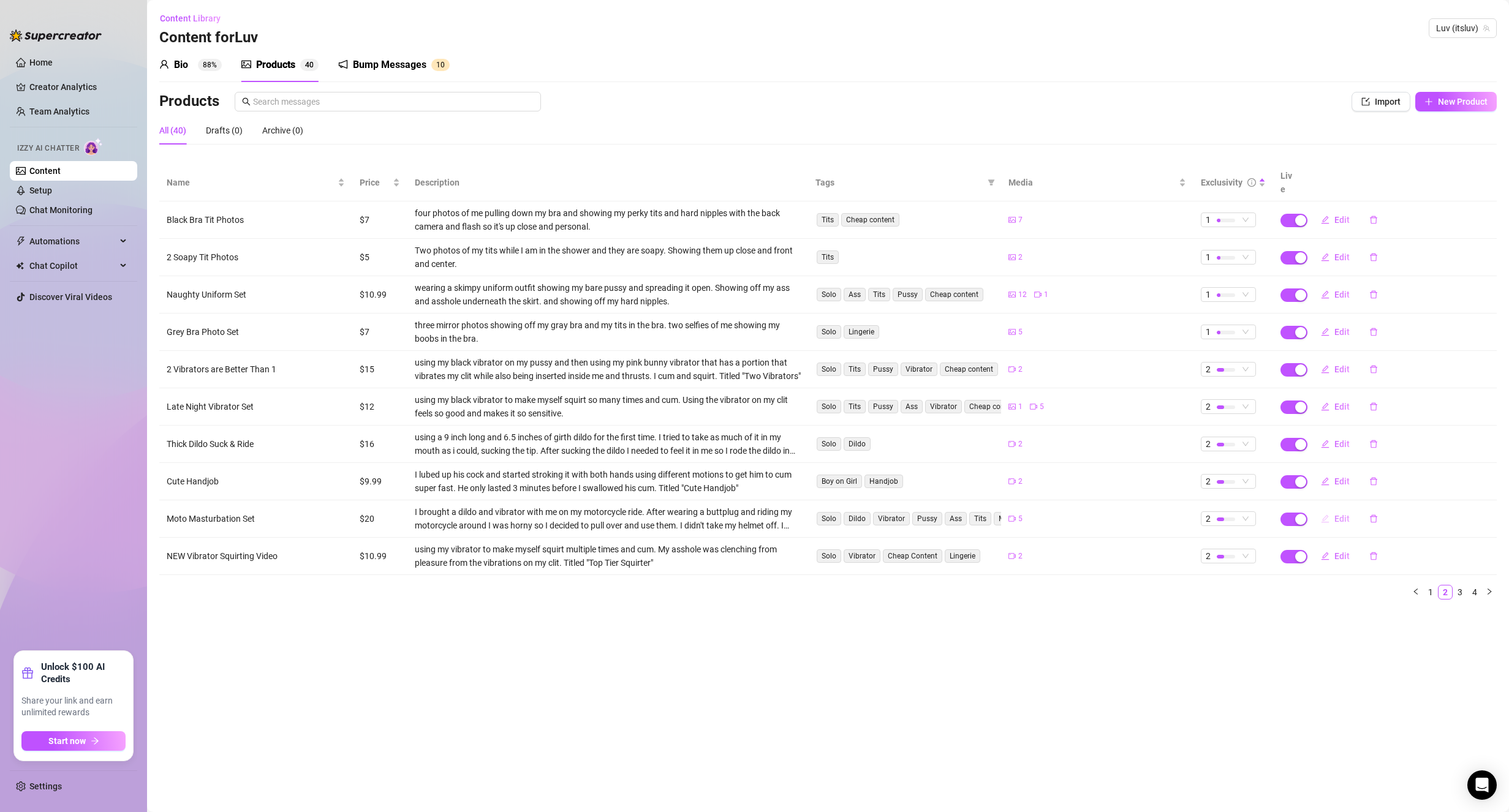
click at [1326, 515] on icon "edit" at bounding box center [1325, 519] width 9 height 9
type textarea "was soo horny I had to pull over and use my vibrator and dildo I brought with m…"
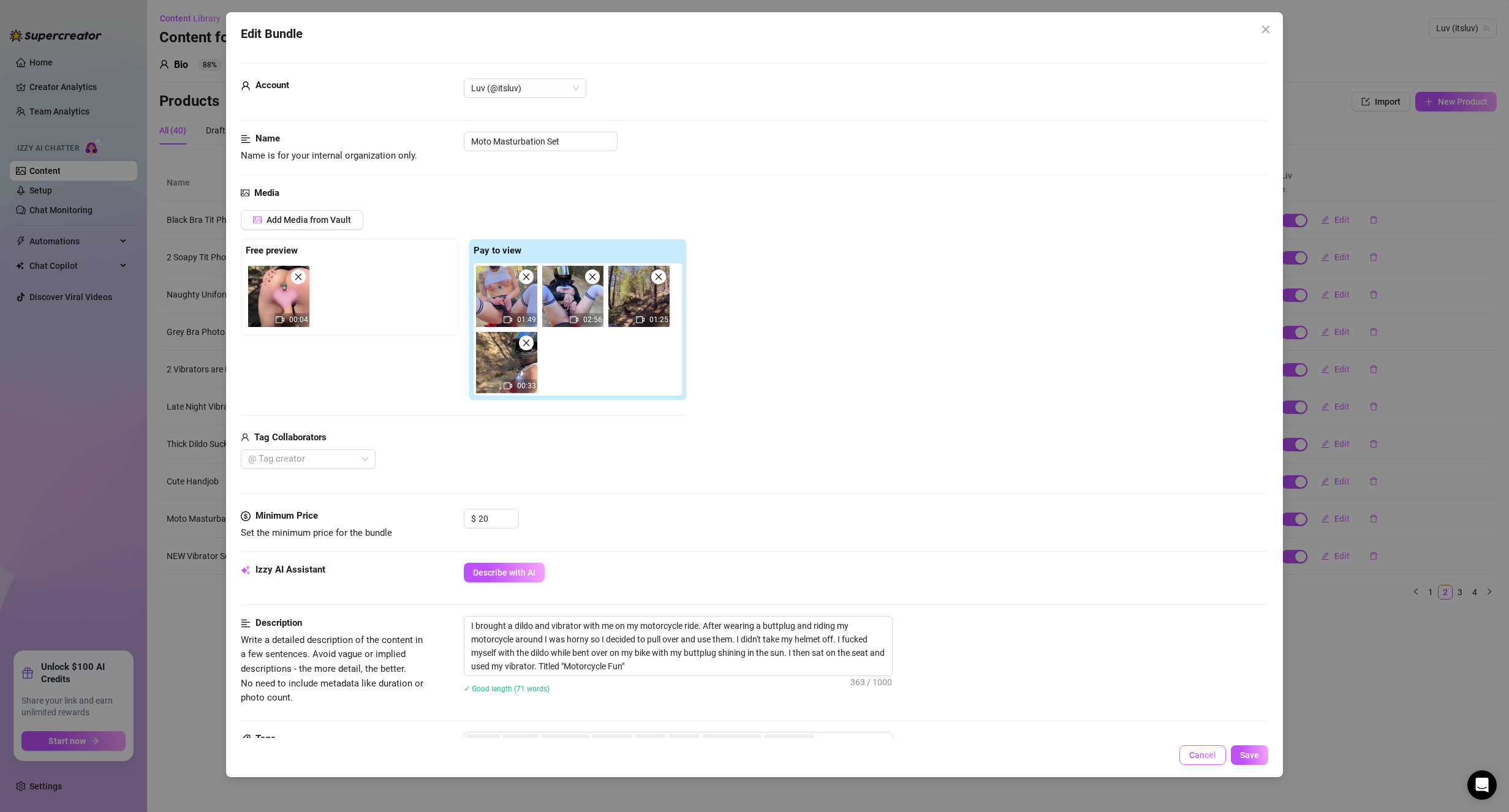
click at [1202, 747] on button "Cancel" at bounding box center [1203, 755] width 47 height 20
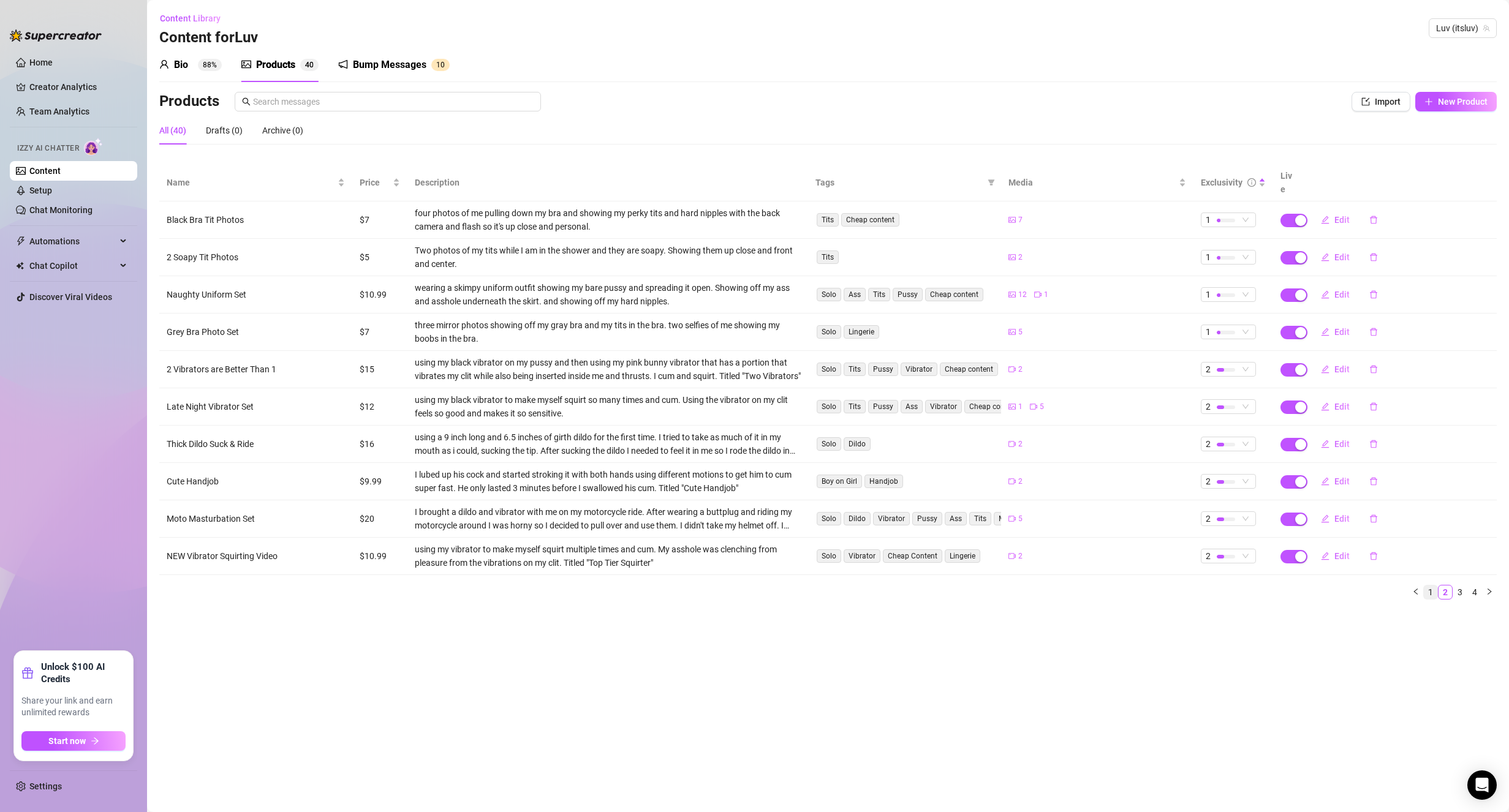
click at [1432, 586] on link "1" at bounding box center [1430, 592] width 13 height 13
